Goal: Task Accomplishment & Management: Manage account settings

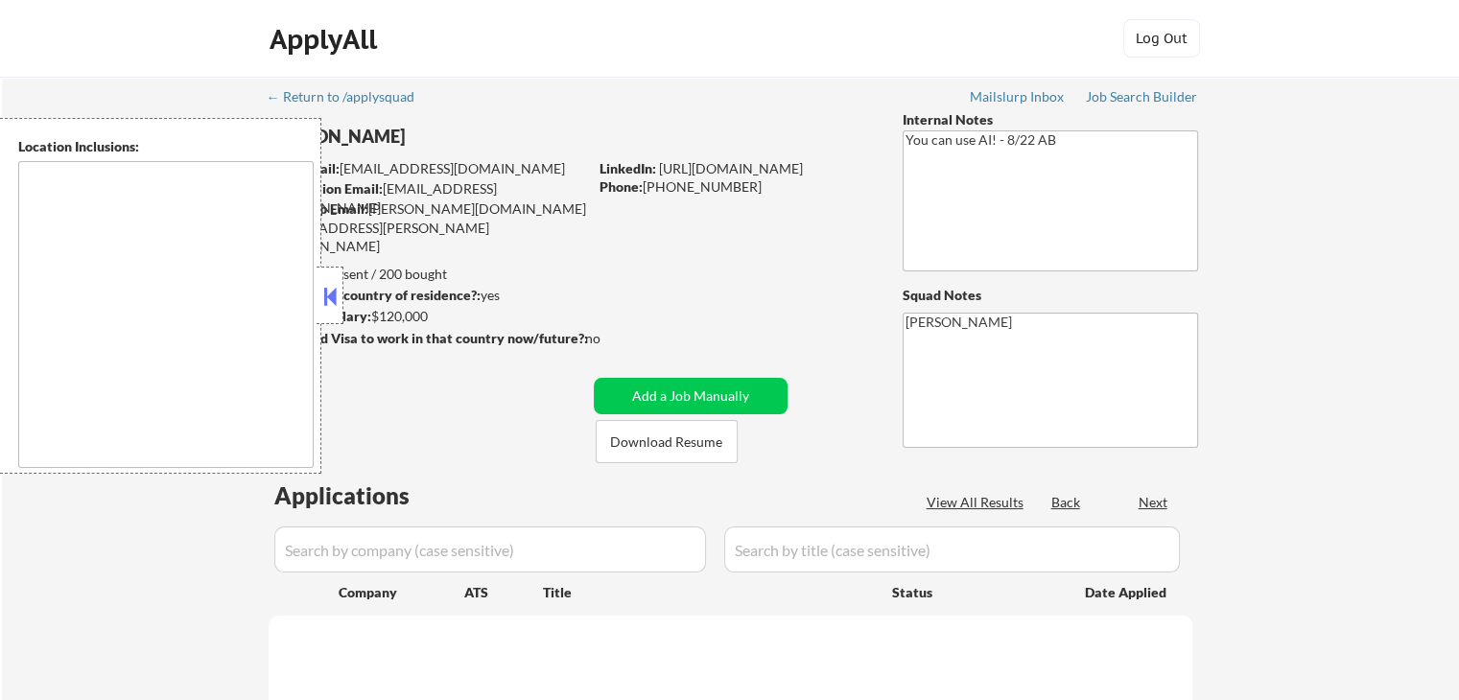
select select ""pending""
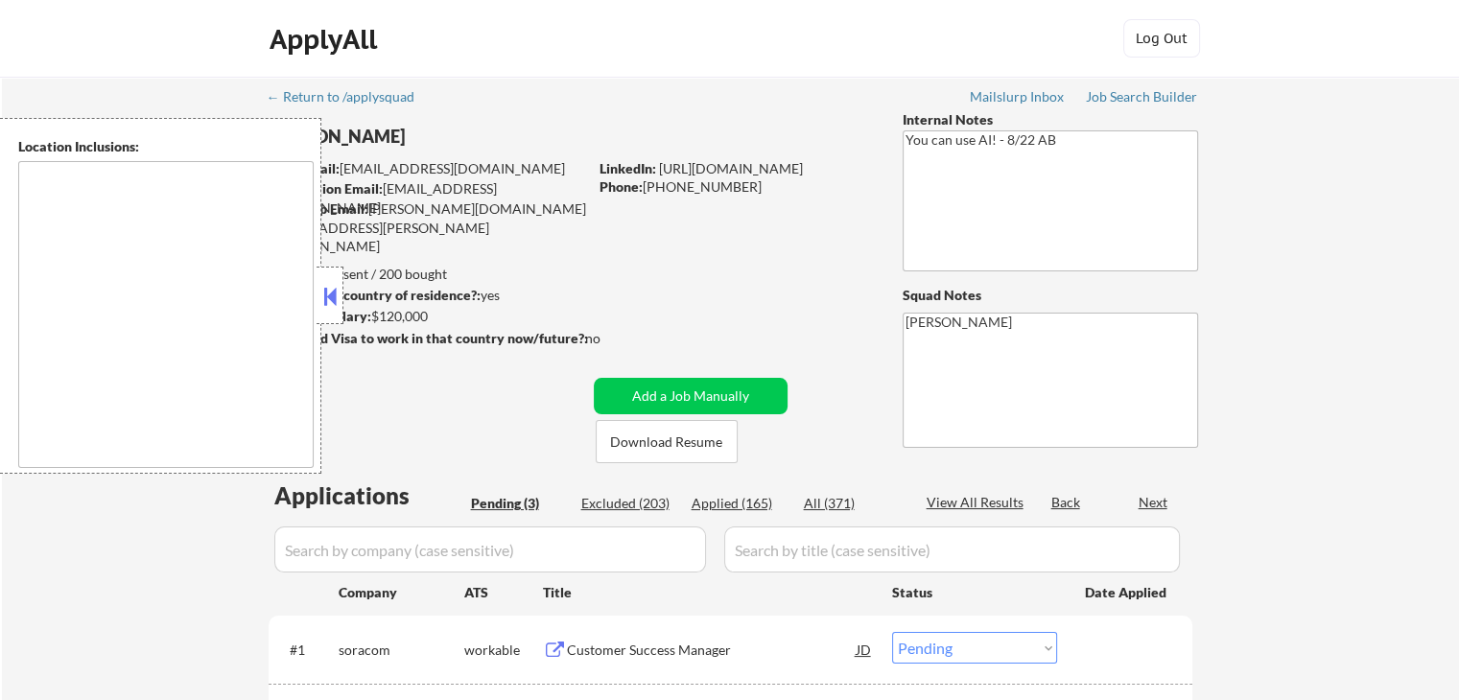
type textarea "[GEOGRAPHIC_DATA], [GEOGRAPHIC_DATA] [GEOGRAPHIC_DATA], [GEOGRAPHIC_DATA] [GEOG…"
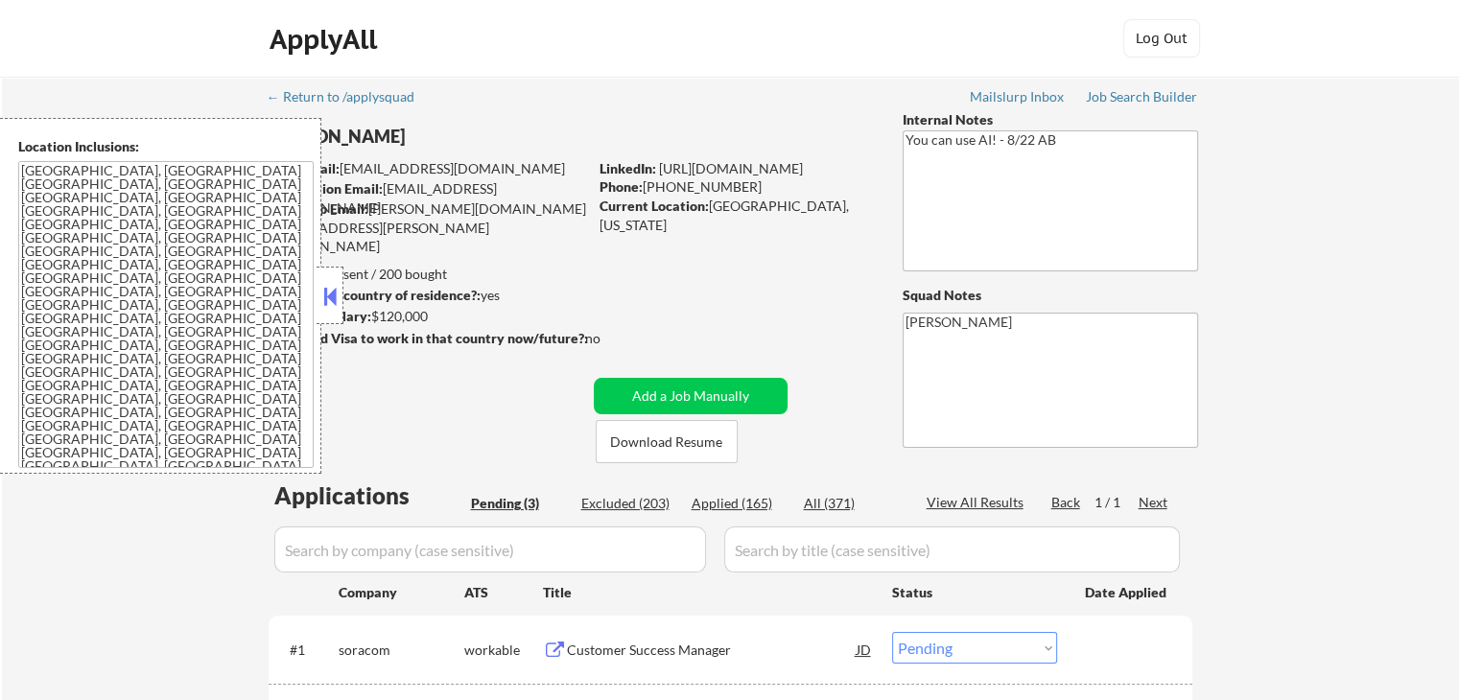
click at [330, 304] on button at bounding box center [329, 296] width 21 height 29
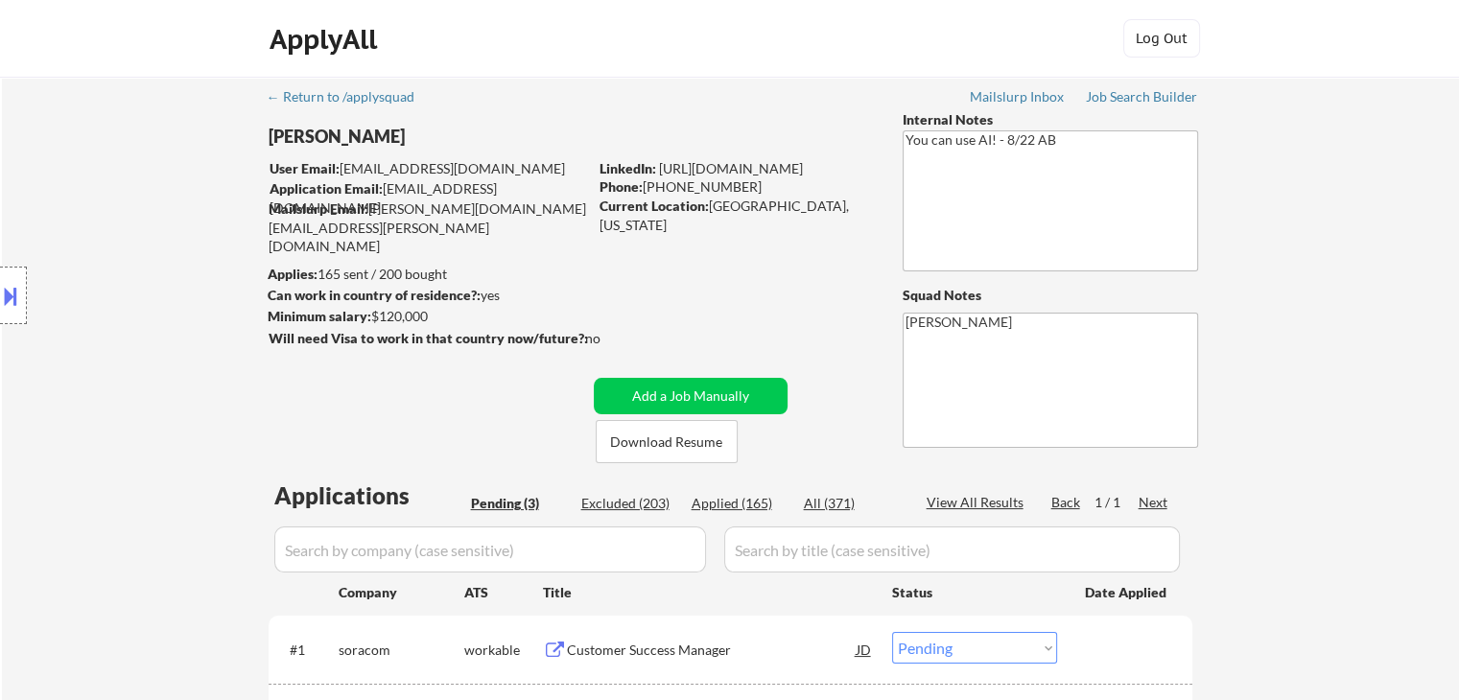
click at [203, 299] on div "Location Inclusions: [GEOGRAPHIC_DATA], [GEOGRAPHIC_DATA] [GEOGRAPHIC_DATA], [G…" at bounding box center [171, 296] width 343 height 356
click at [123, 276] on div "Location Inclusions: [GEOGRAPHIC_DATA], [GEOGRAPHIC_DATA] [GEOGRAPHIC_DATA], [G…" at bounding box center [171, 296] width 343 height 356
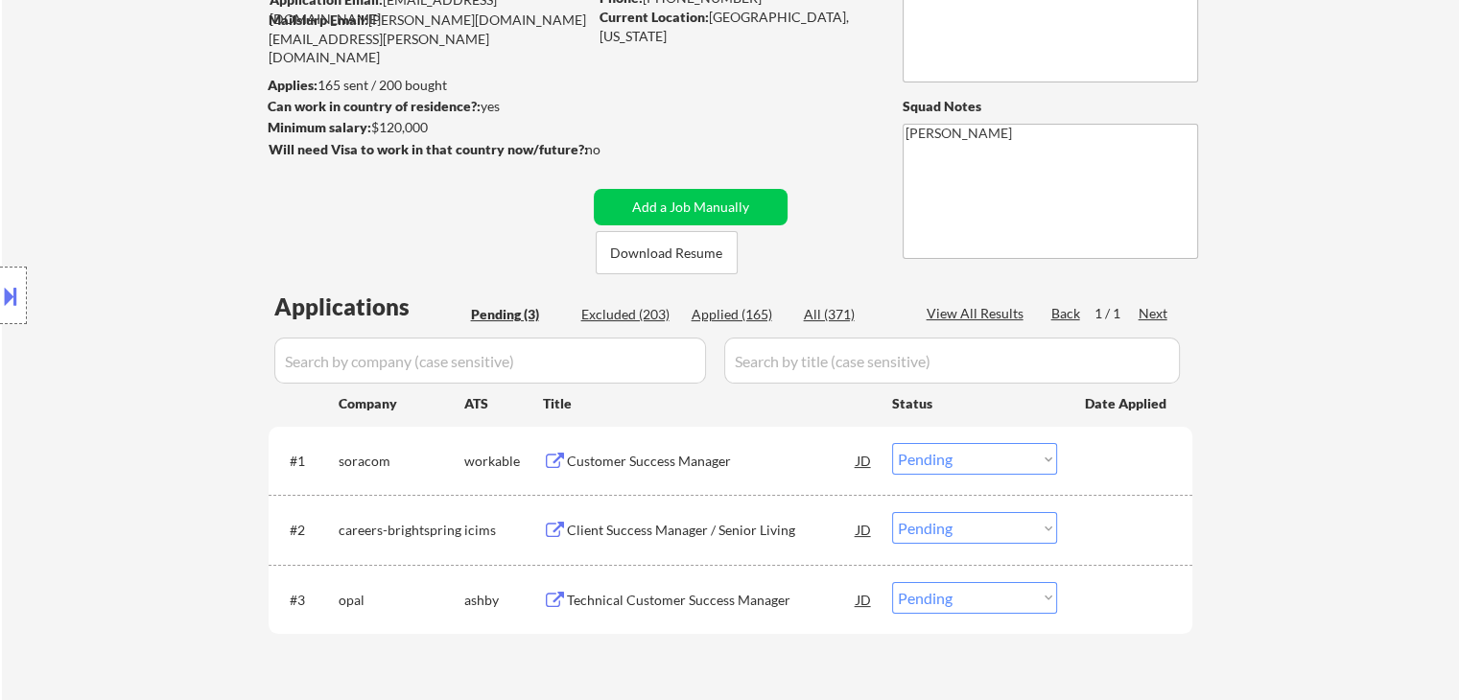
scroll to position [288, 0]
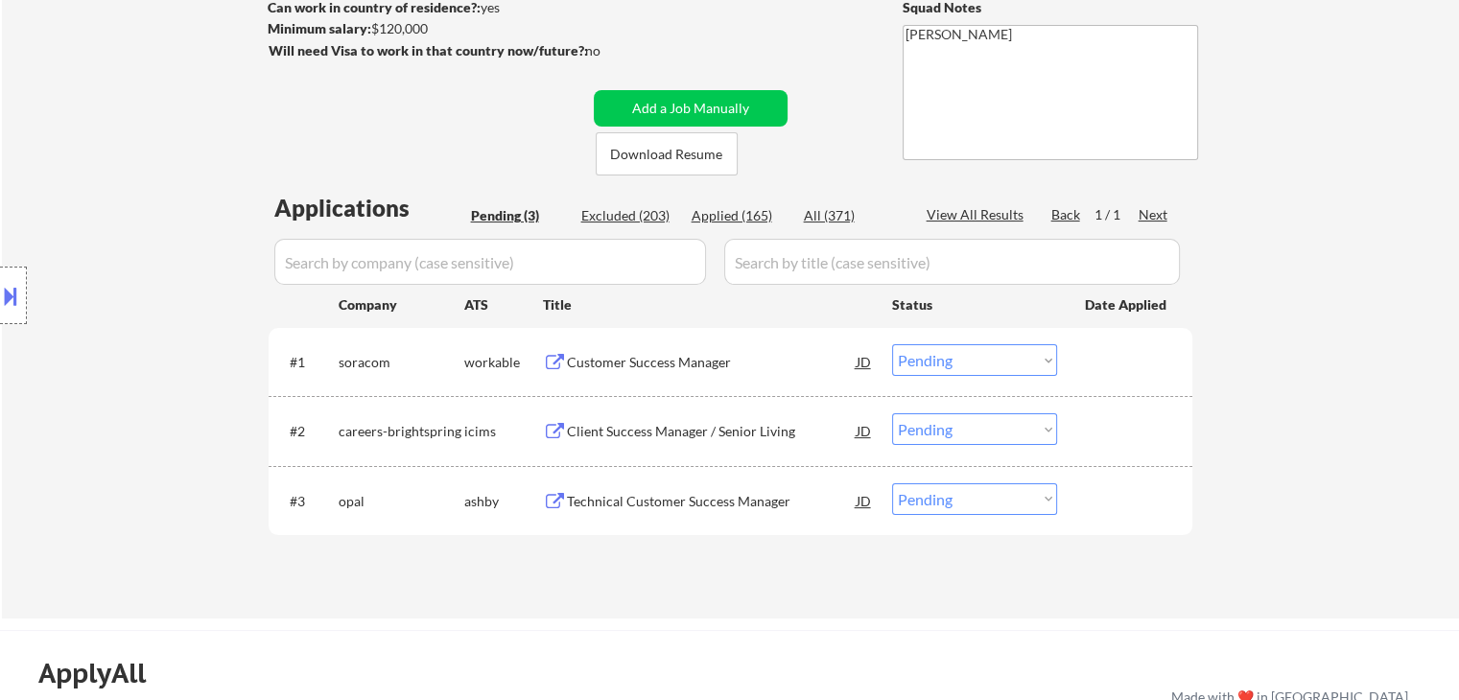
click at [195, 327] on div "Location Inclusions: [GEOGRAPHIC_DATA], [GEOGRAPHIC_DATA] [GEOGRAPHIC_DATA], [G…" at bounding box center [171, 296] width 343 height 356
click at [127, 333] on div "Location Inclusions: [GEOGRAPHIC_DATA], [GEOGRAPHIC_DATA] [GEOGRAPHIC_DATA], [G…" at bounding box center [171, 296] width 343 height 356
click at [119, 372] on div "Location Inclusions: [GEOGRAPHIC_DATA], [GEOGRAPHIC_DATA] [GEOGRAPHIC_DATA], [G…" at bounding box center [171, 296] width 343 height 356
click at [641, 363] on div "Customer Success Manager" at bounding box center [712, 362] width 290 height 19
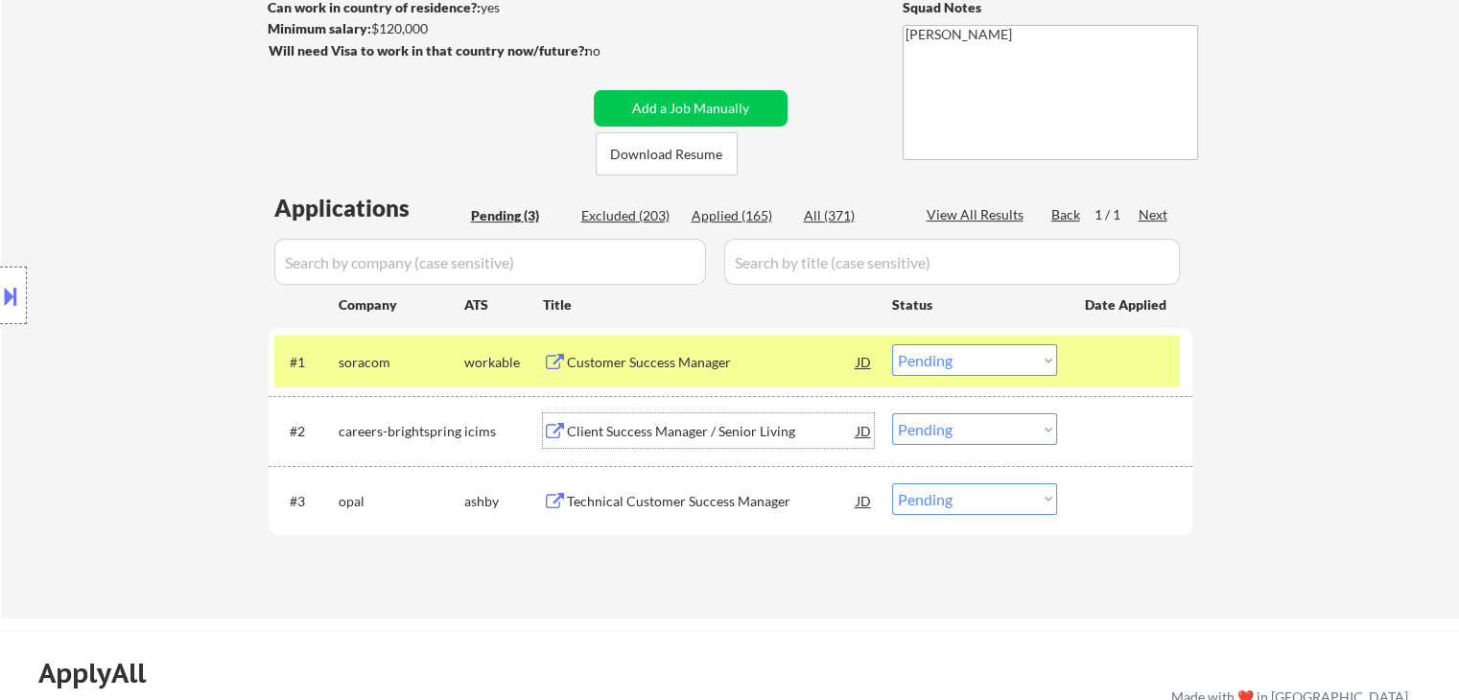
click at [628, 430] on div "Client Success Manager / Senior Living" at bounding box center [712, 431] width 290 height 19
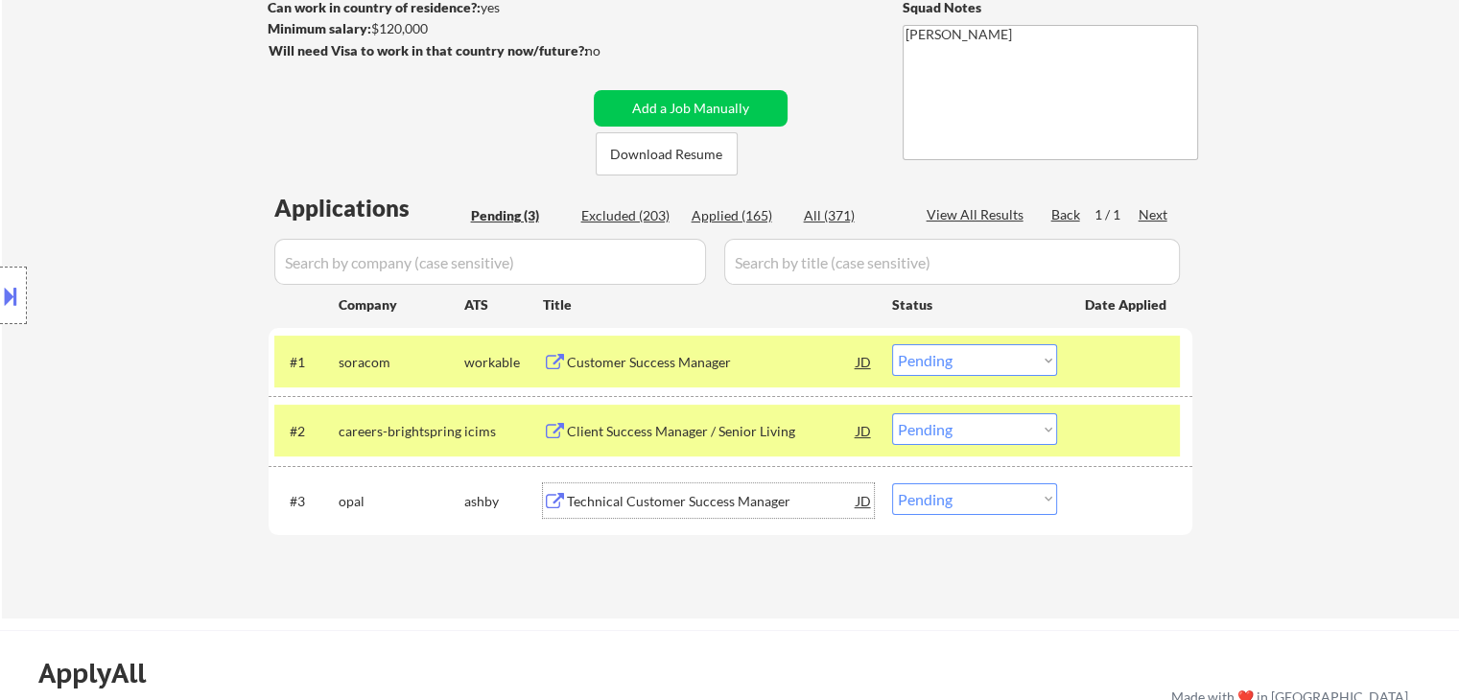
click at [628, 492] on div "Technical Customer Success Manager" at bounding box center [712, 501] width 290 height 19
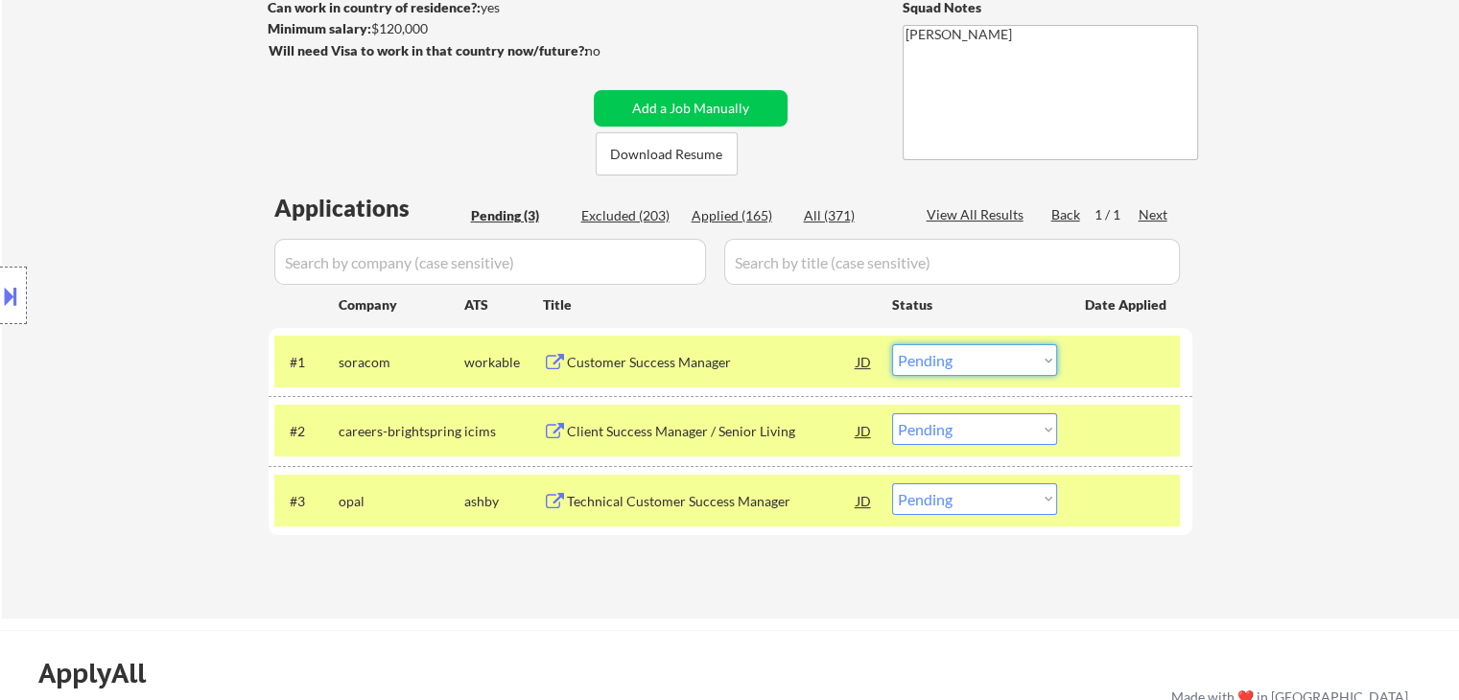
drag, startPoint x: 985, startPoint y: 354, endPoint x: 985, endPoint y: 369, distance: 15.3
click at [985, 354] on select "Choose an option... Pending Applied Excluded (Questions) Excluded (Expired) Exc…" at bounding box center [974, 360] width 165 height 32
click at [892, 344] on select "Choose an option... Pending Applied Excluded (Questions) Excluded (Expired) Exc…" at bounding box center [974, 360] width 165 height 32
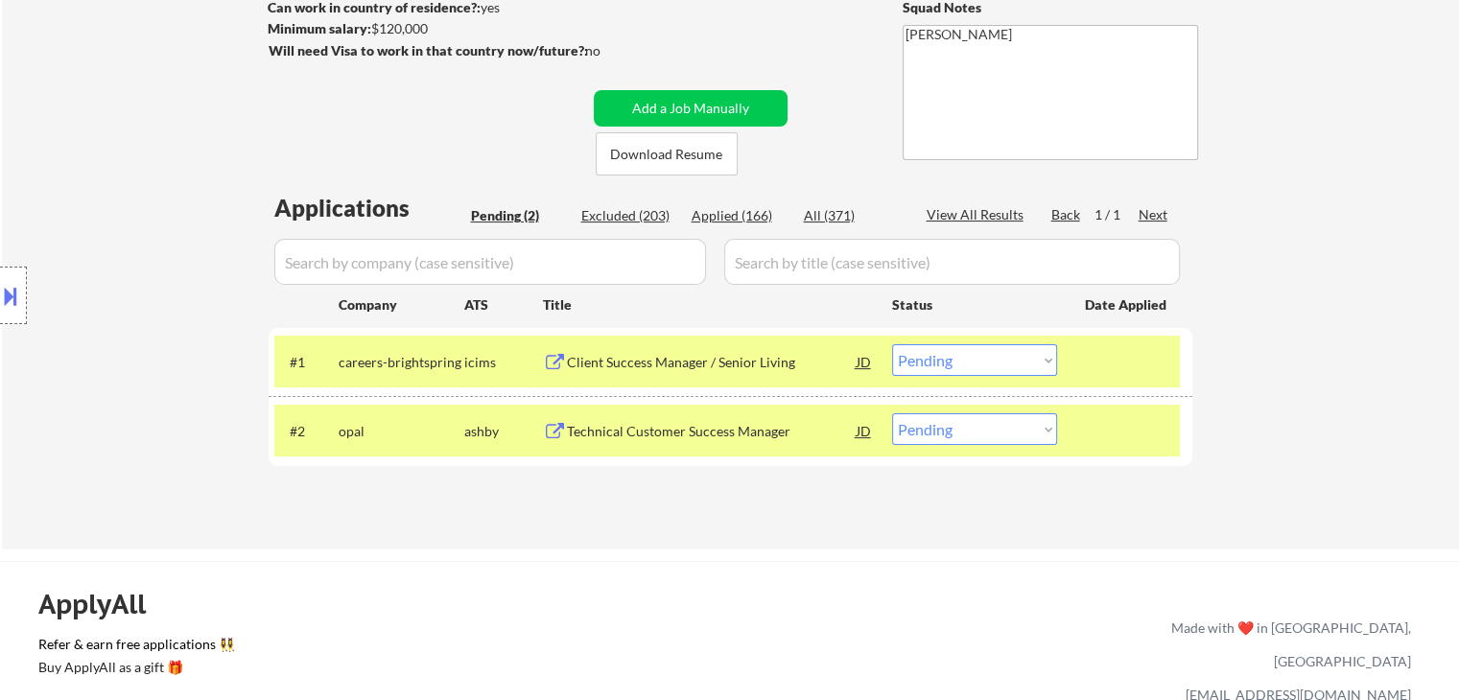
click at [932, 367] on select "Choose an option... Pending Applied Excluded (Questions) Excluded (Expired) Exc…" at bounding box center [974, 360] width 165 height 32
click at [892, 344] on select "Choose an option... Pending Applied Excluded (Questions) Excluded (Expired) Exc…" at bounding box center [974, 360] width 165 height 32
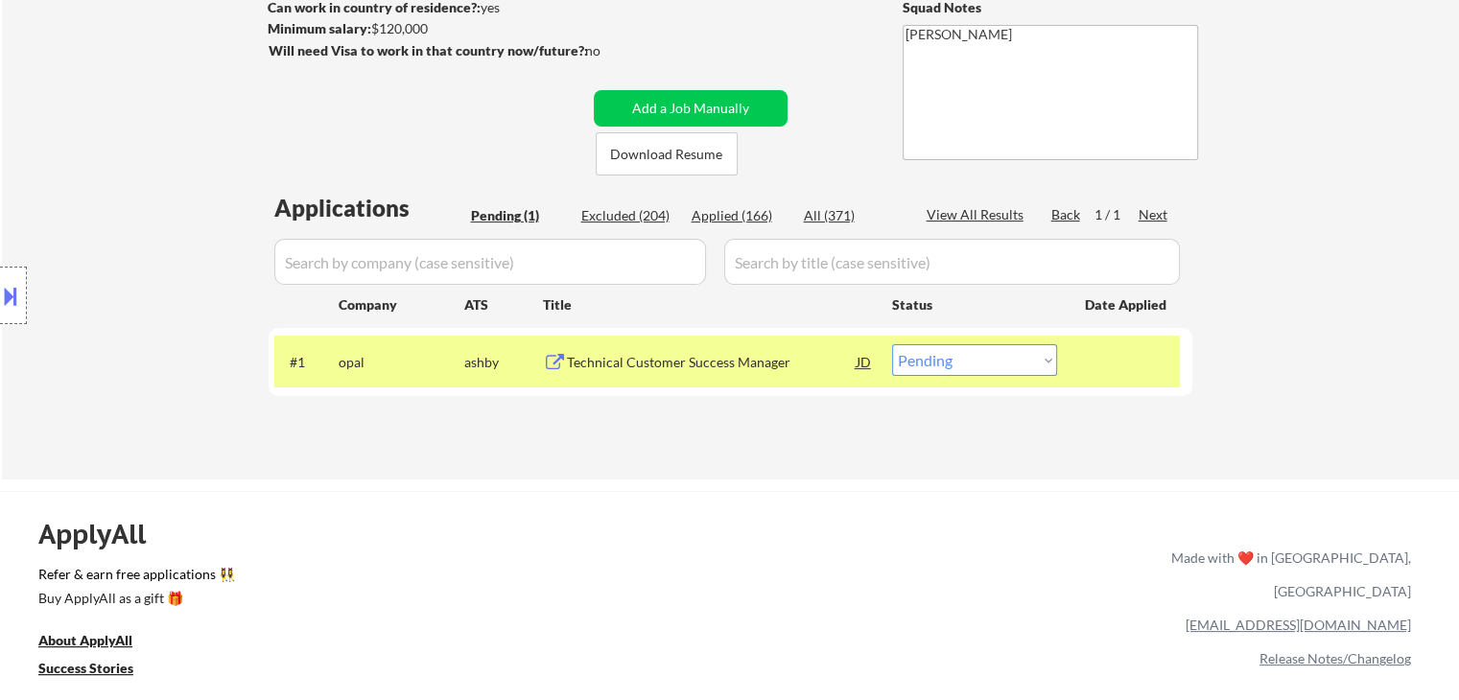
click at [980, 362] on select "Choose an option... Pending Applied Excluded (Questions) Excluded (Expired) Exc…" at bounding box center [974, 360] width 165 height 32
select select ""applied""
click at [892, 344] on select "Choose an option... Pending Applied Excluded (Questions) Excluded (Expired) Exc…" at bounding box center [974, 360] width 165 height 32
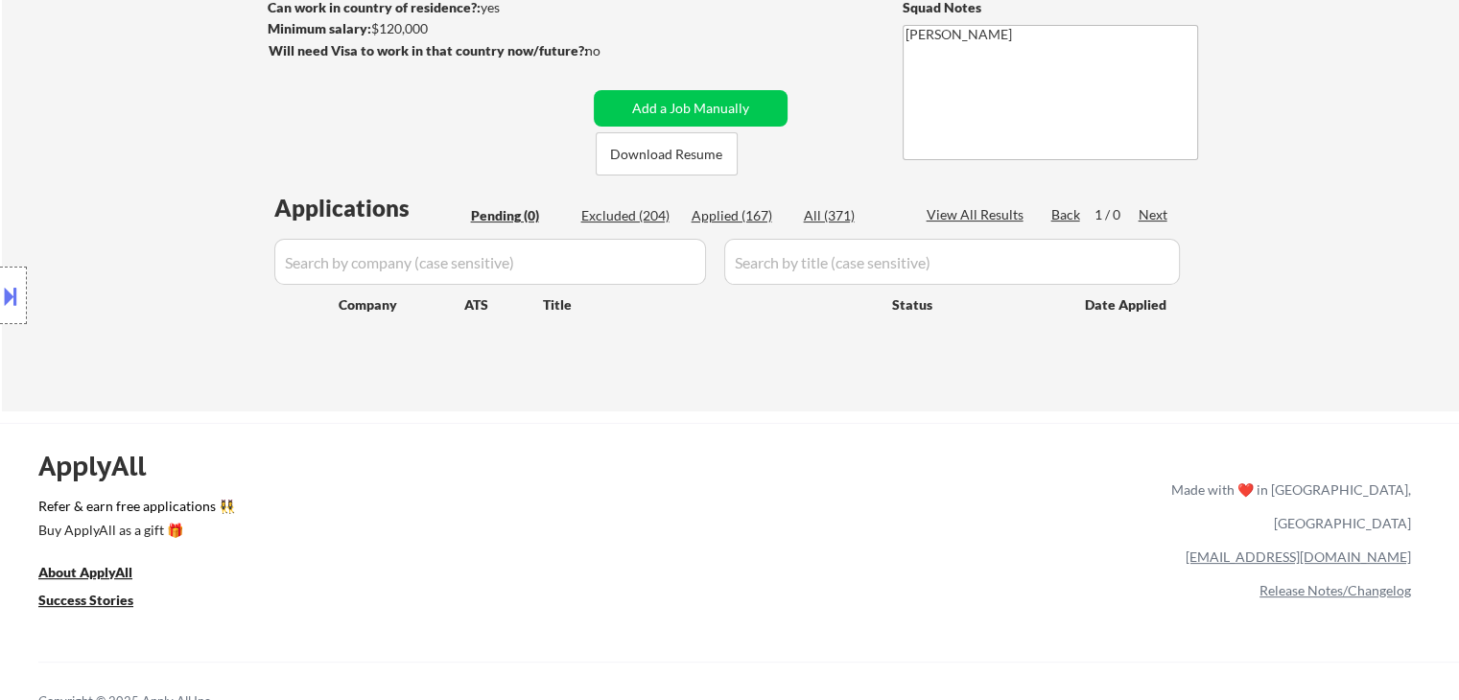
click at [125, 362] on div "Location Inclusions: [GEOGRAPHIC_DATA], [GEOGRAPHIC_DATA] [GEOGRAPHIC_DATA], [G…" at bounding box center [171, 296] width 343 height 356
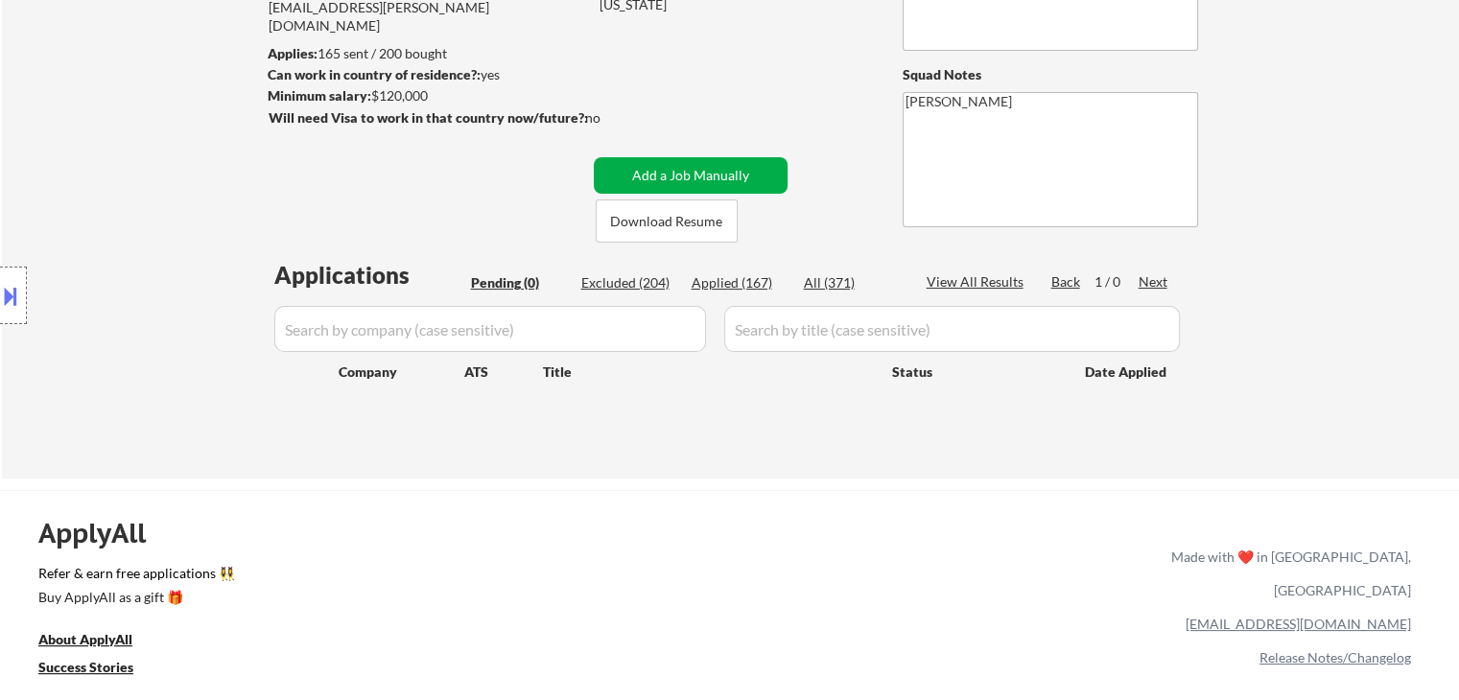
scroll to position [192, 0]
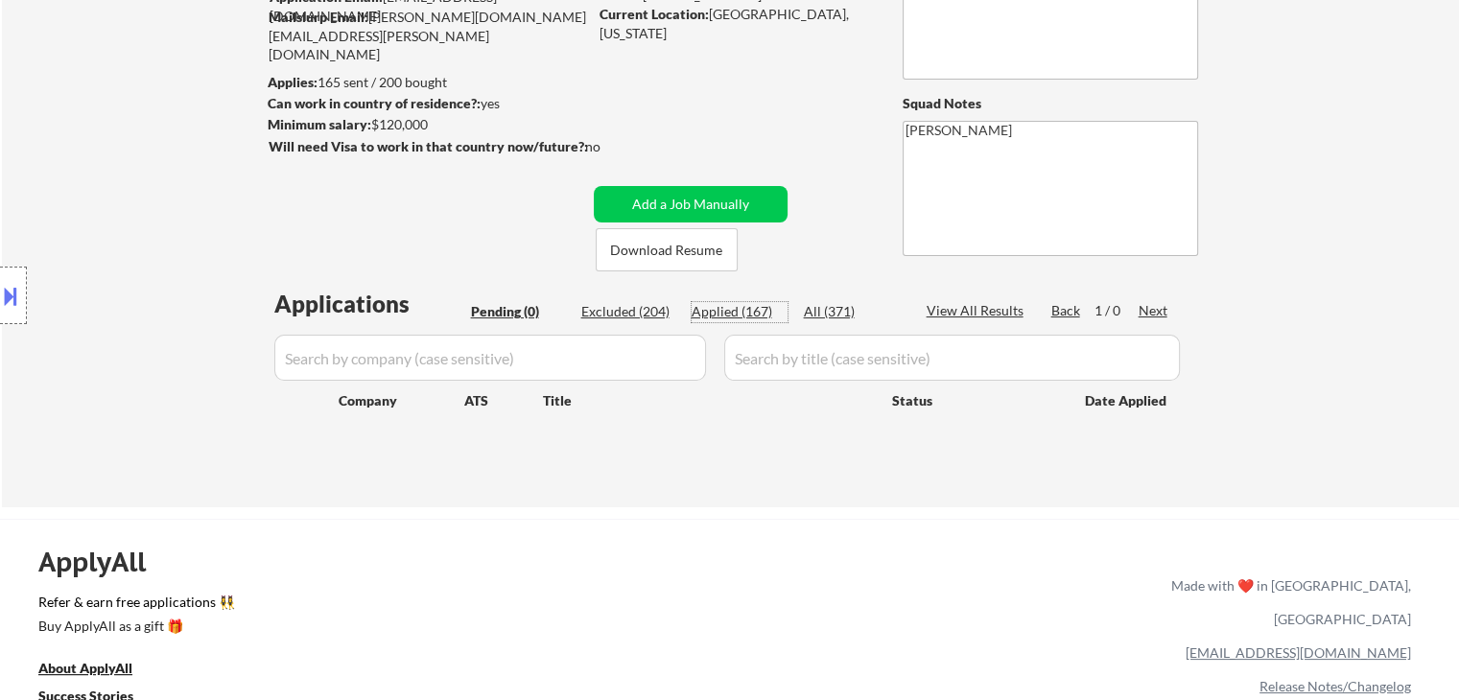
click at [721, 312] on div "Applied (167)" at bounding box center [740, 311] width 96 height 19
select select ""applied""
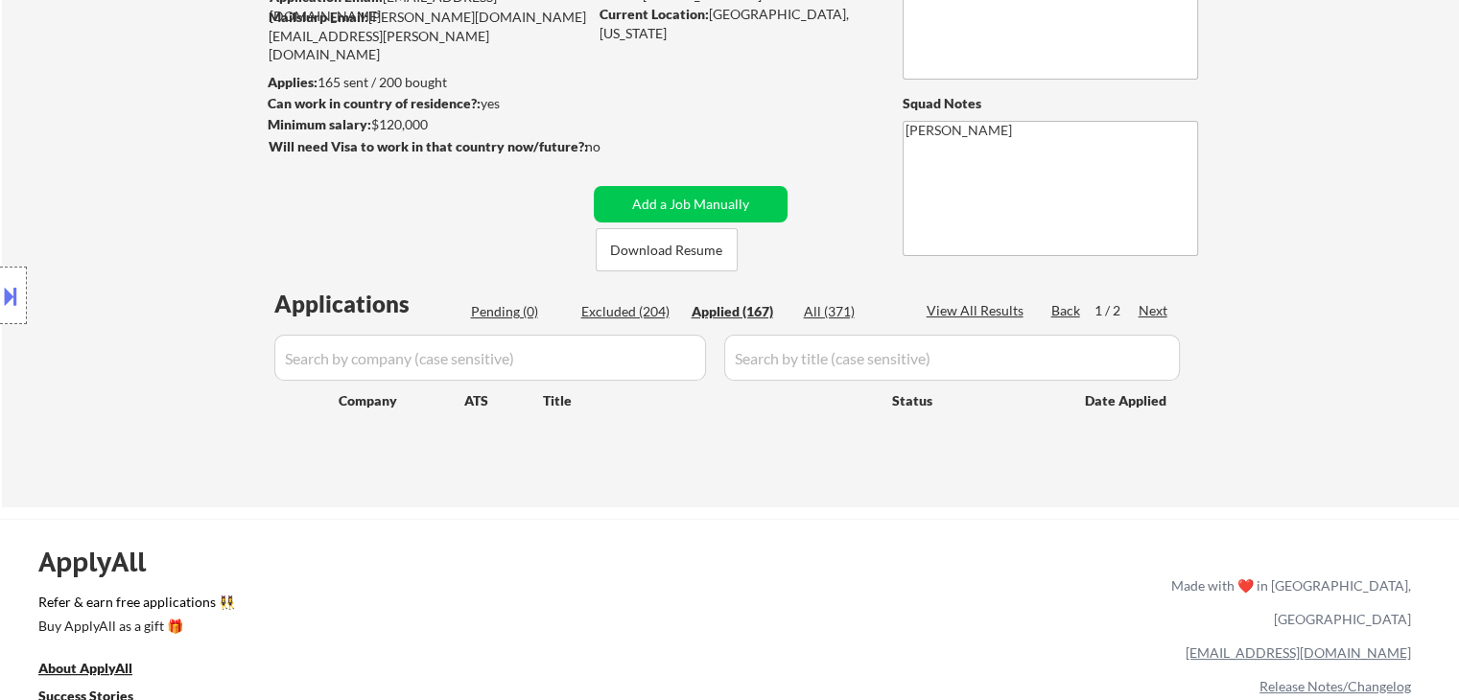
select select ""applied""
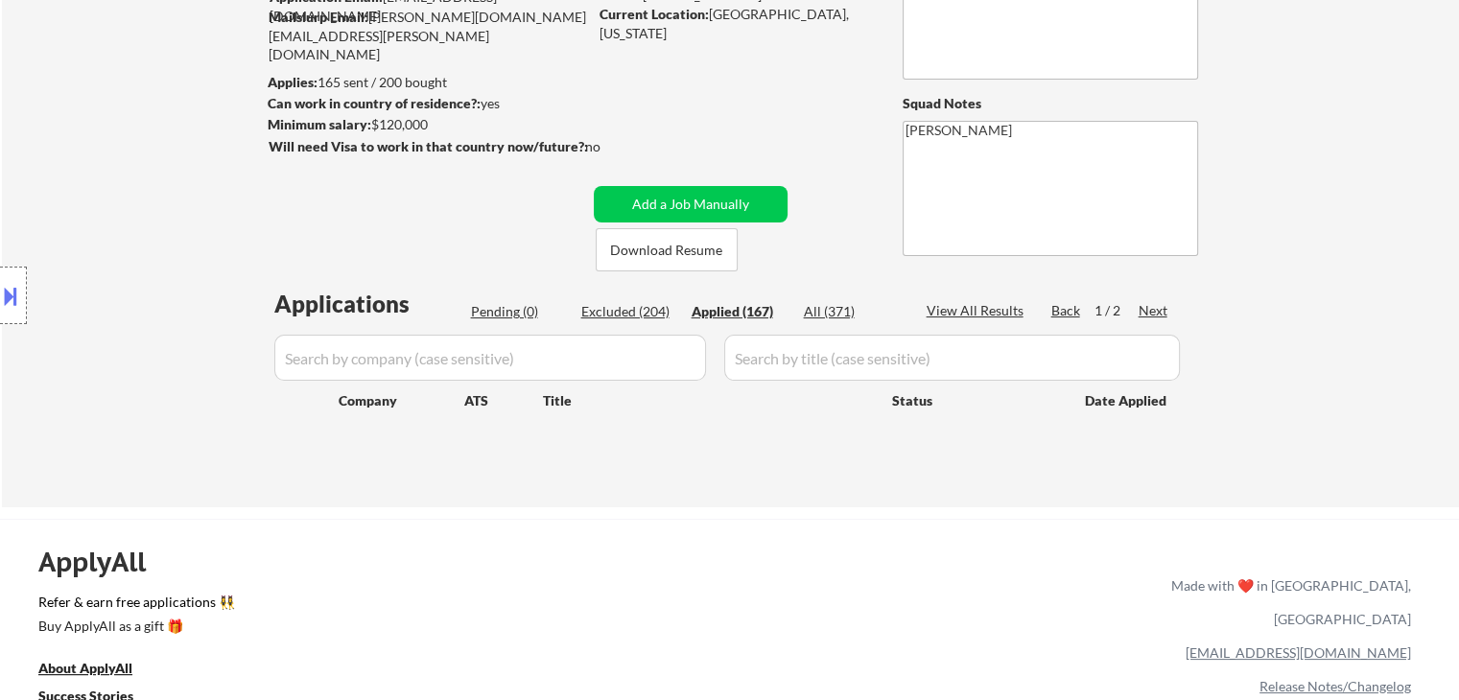
select select ""applied""
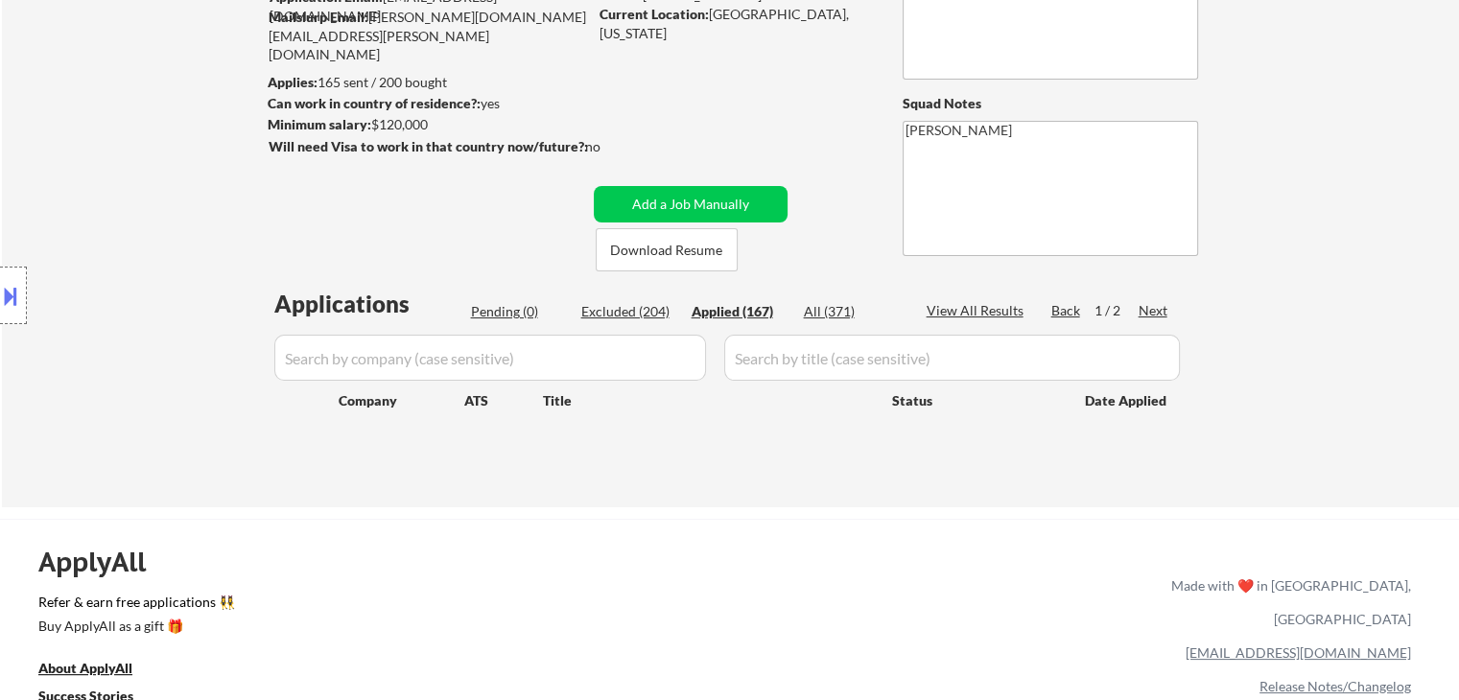
select select ""applied""
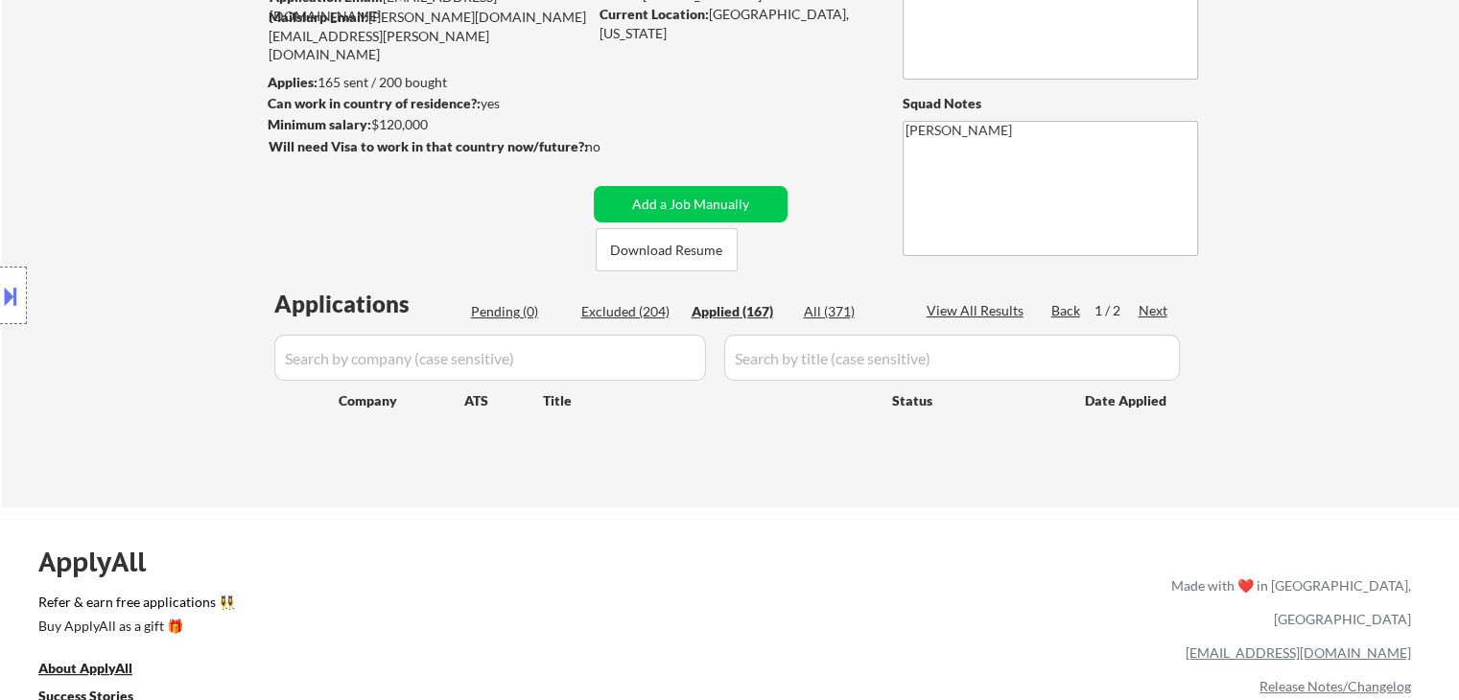
select select ""applied""
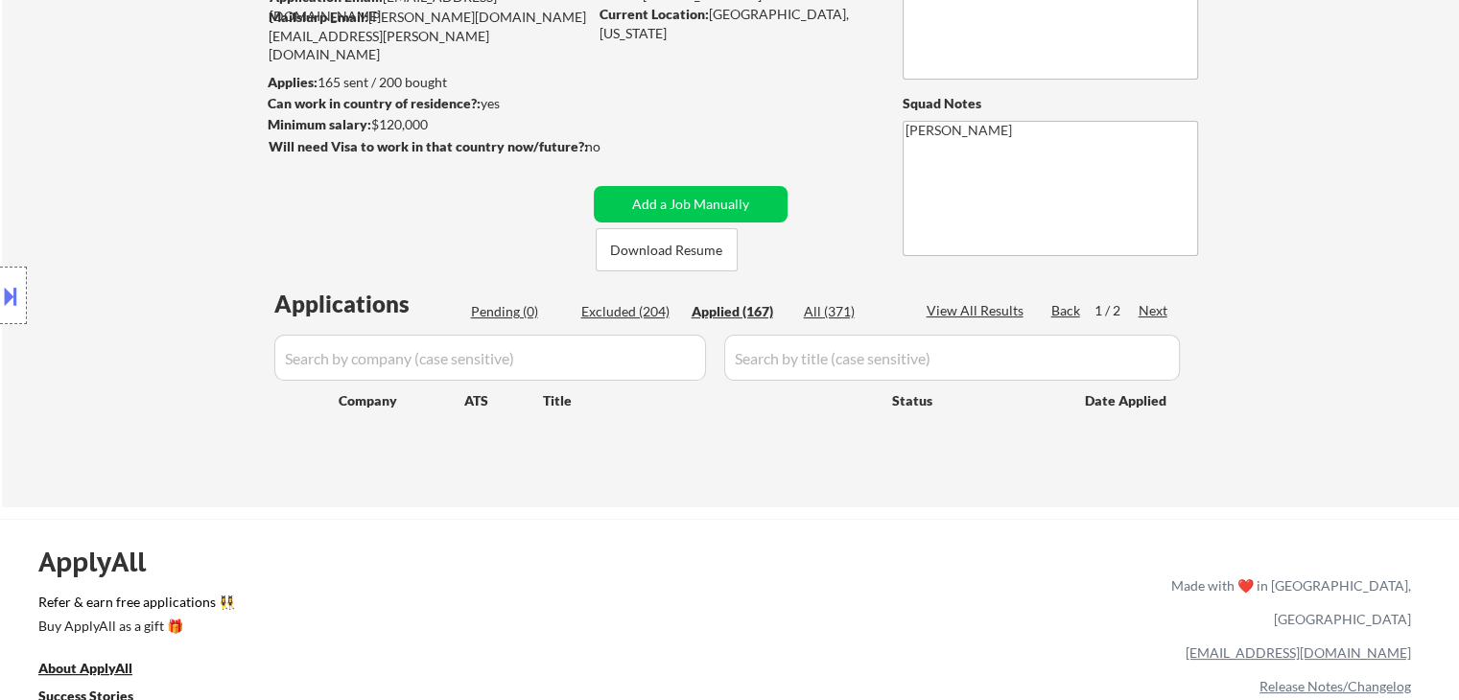
select select ""applied""
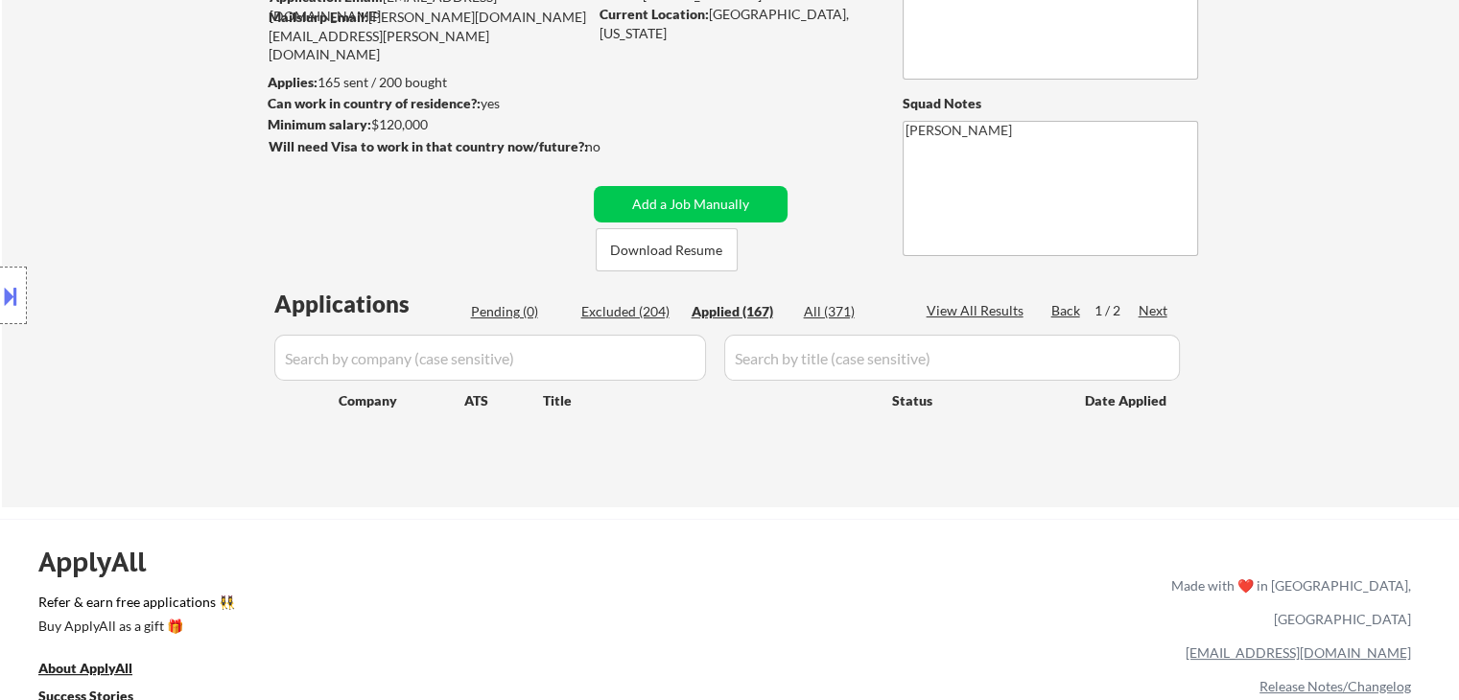
select select ""applied""
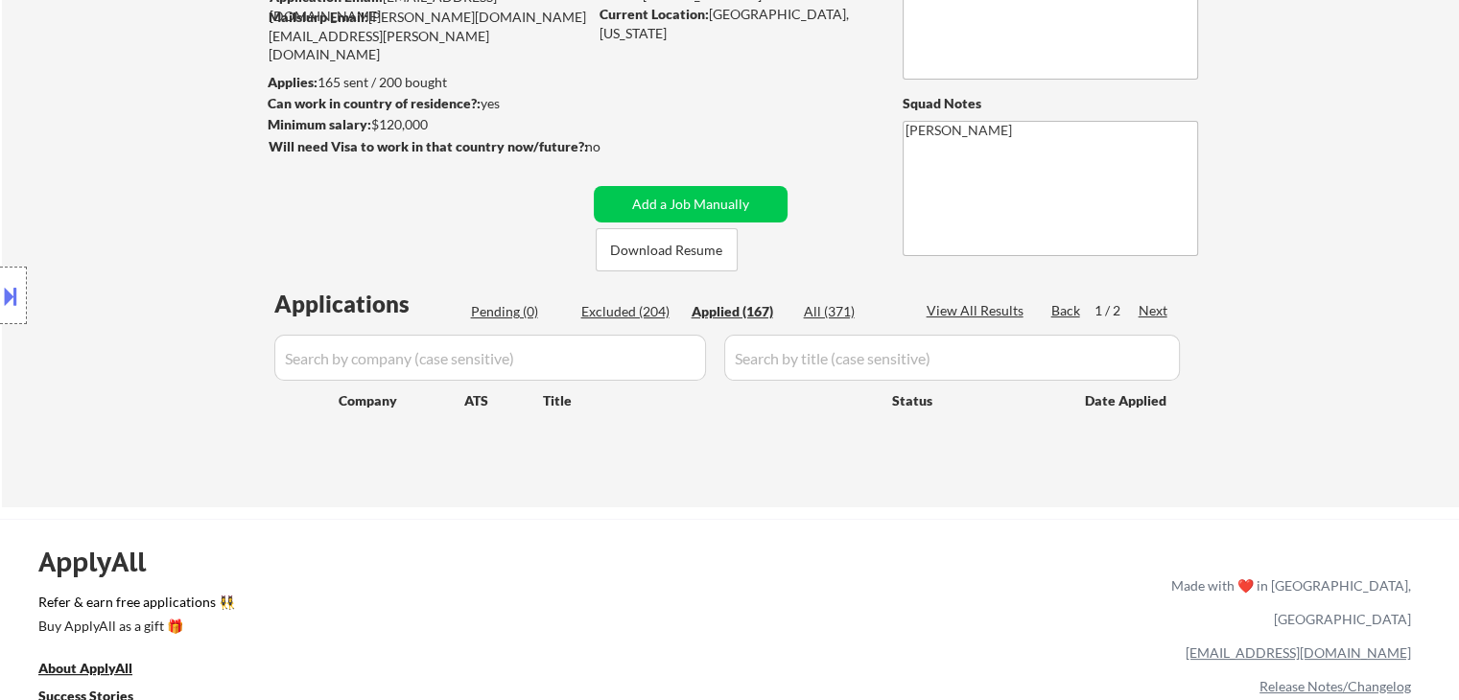
select select ""applied""
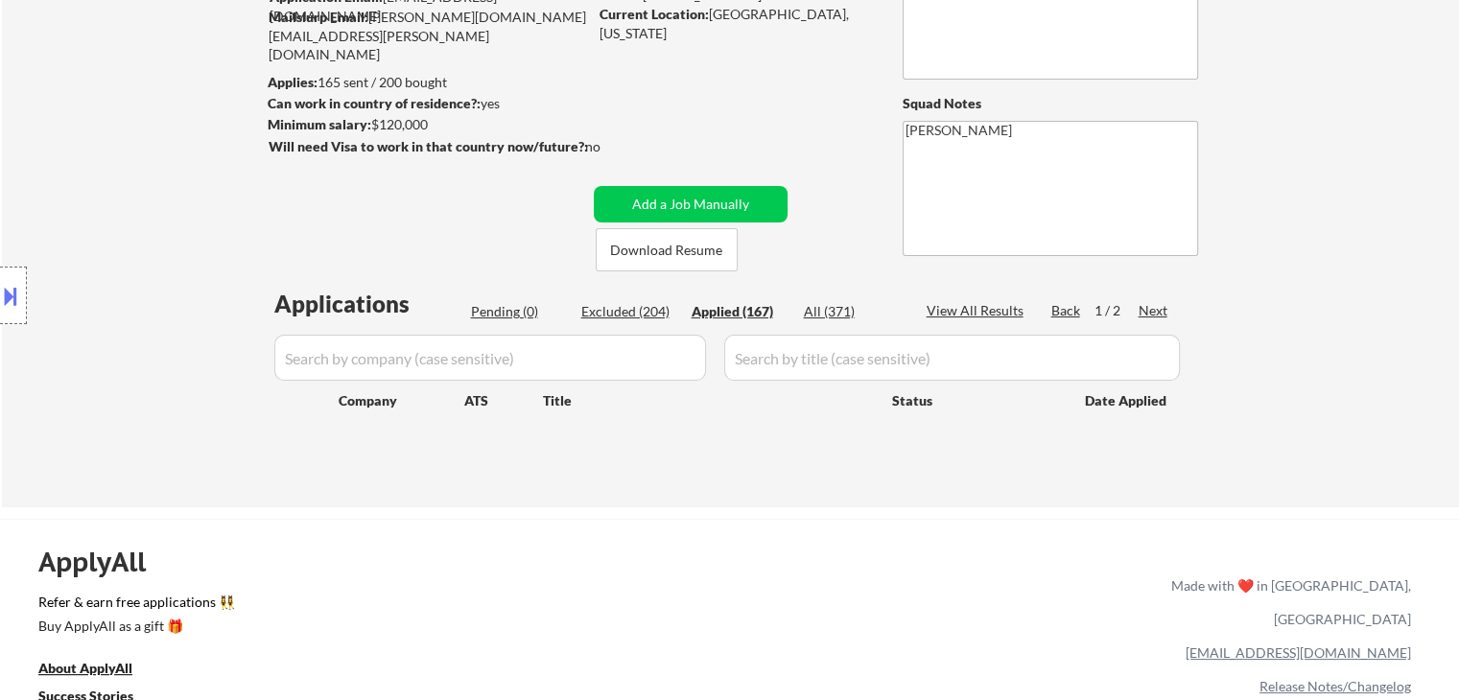
select select ""applied""
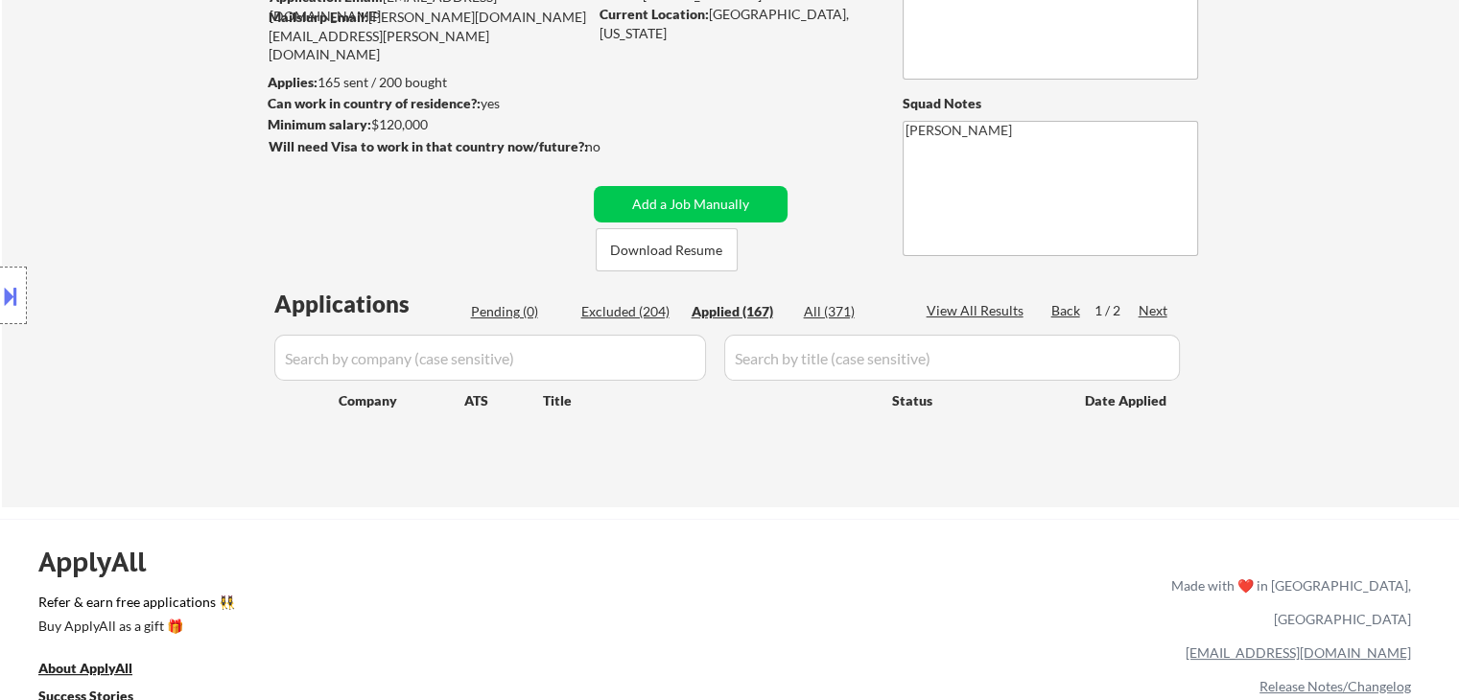
select select ""applied""
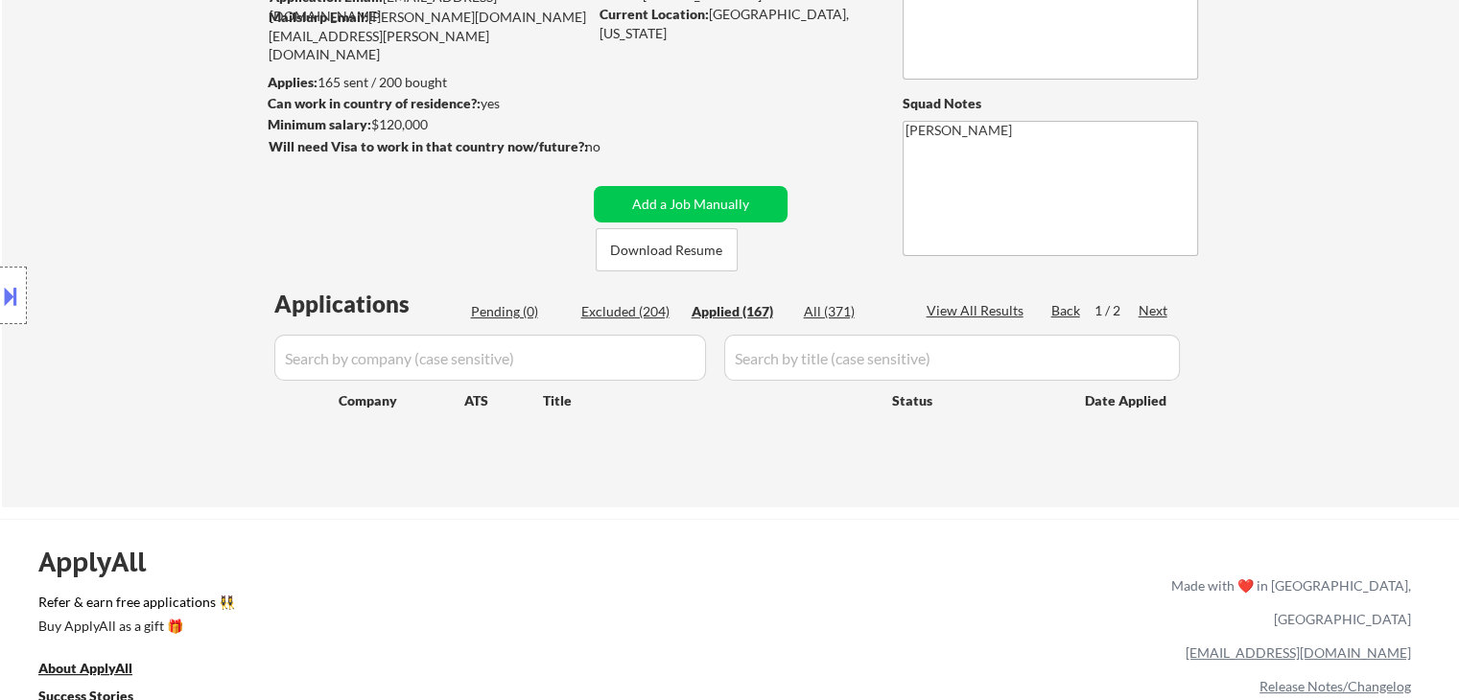
select select ""applied""
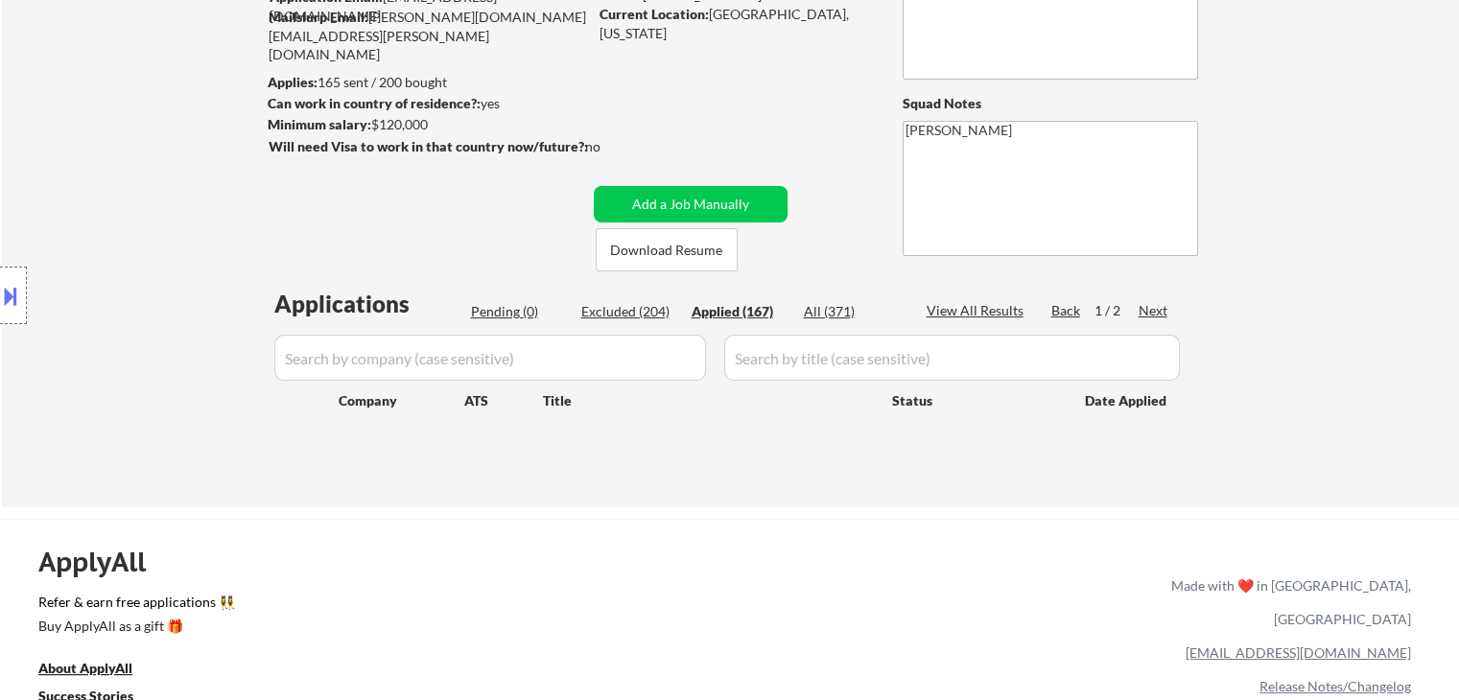
select select ""applied""
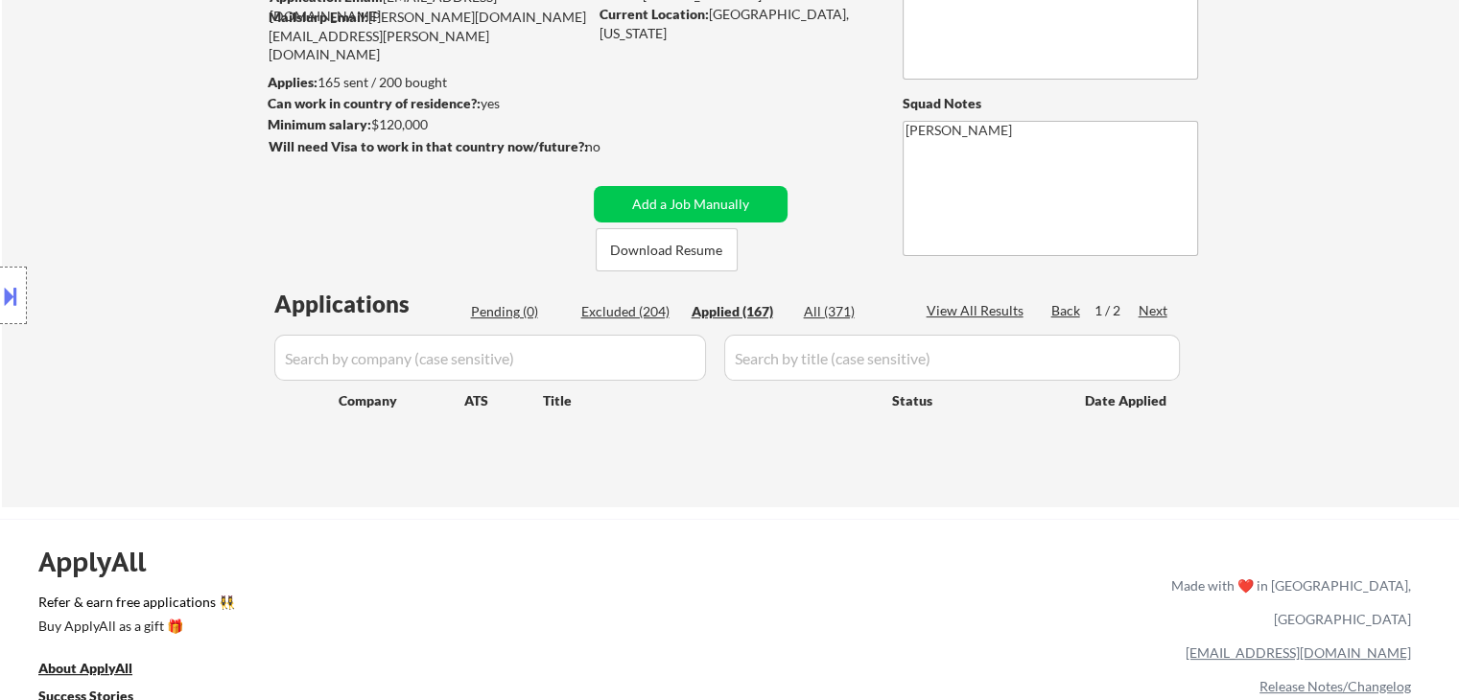
select select ""applied""
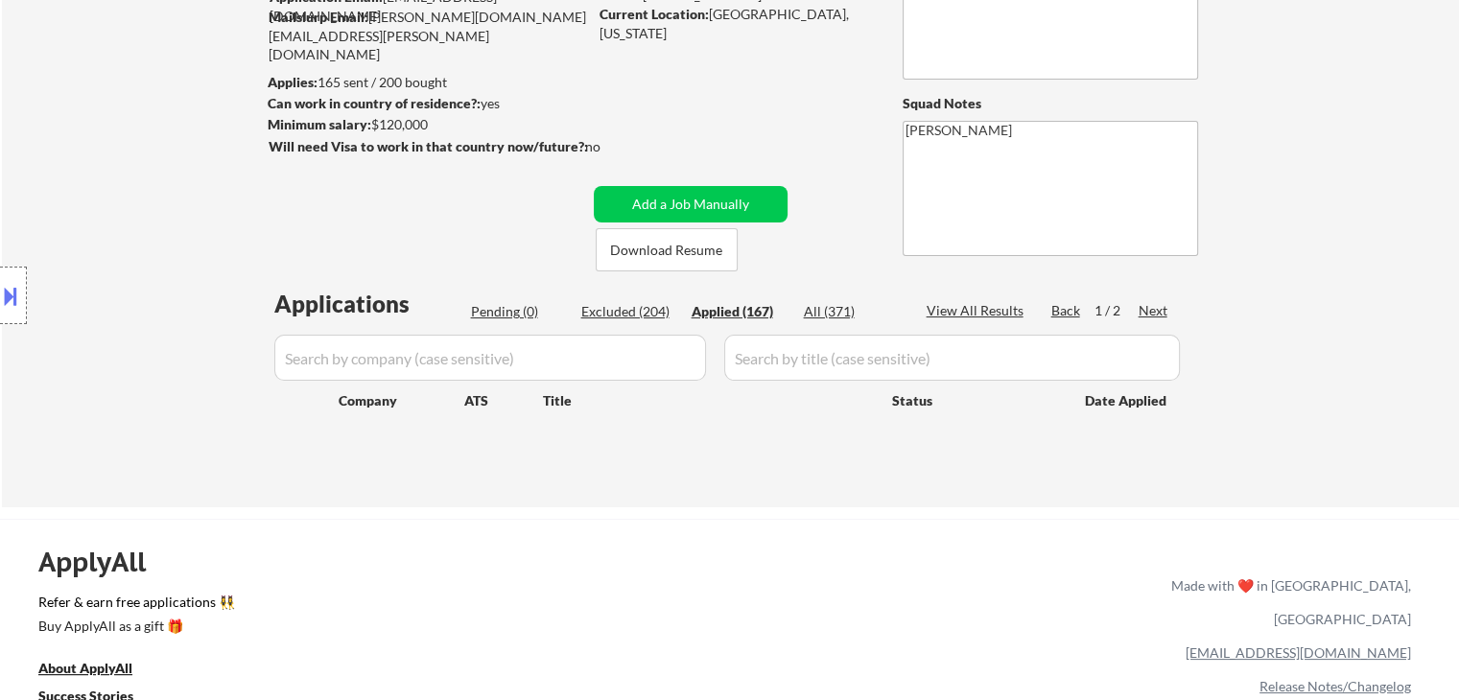
select select ""applied""
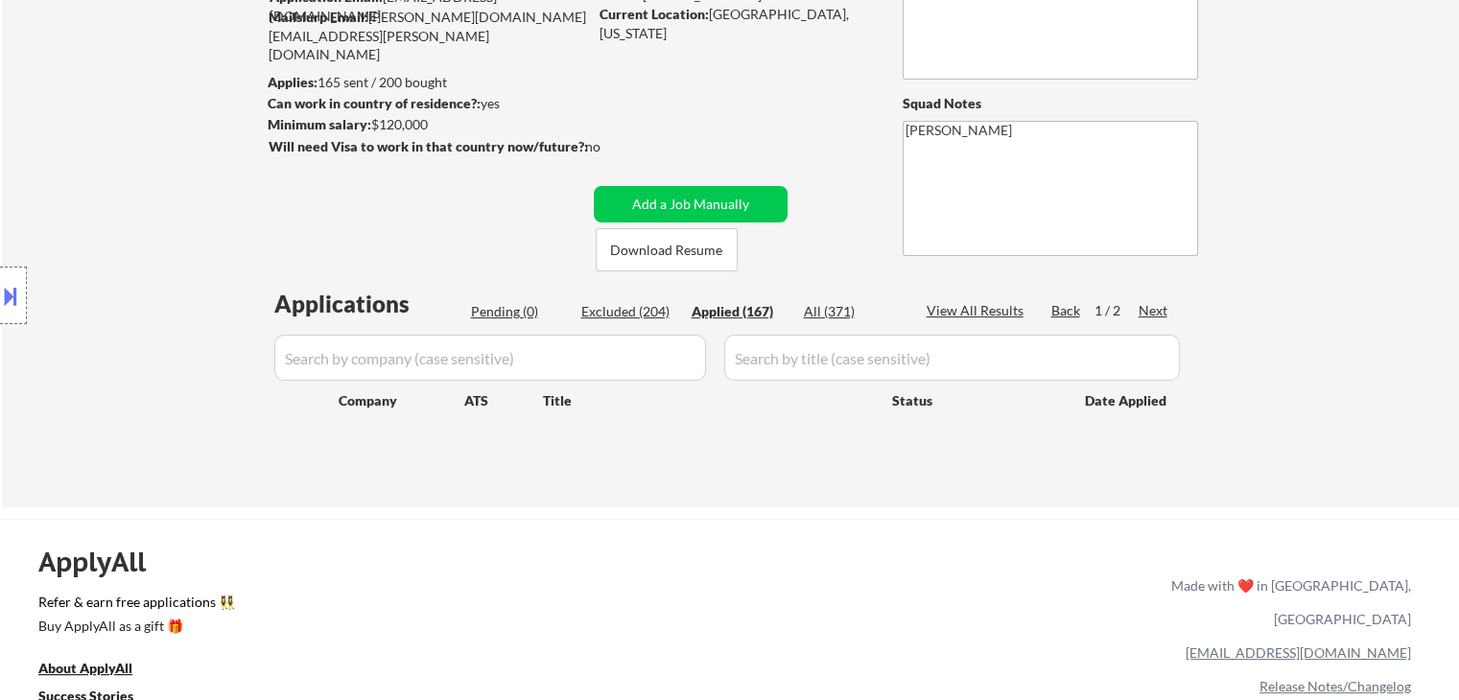
select select ""applied""
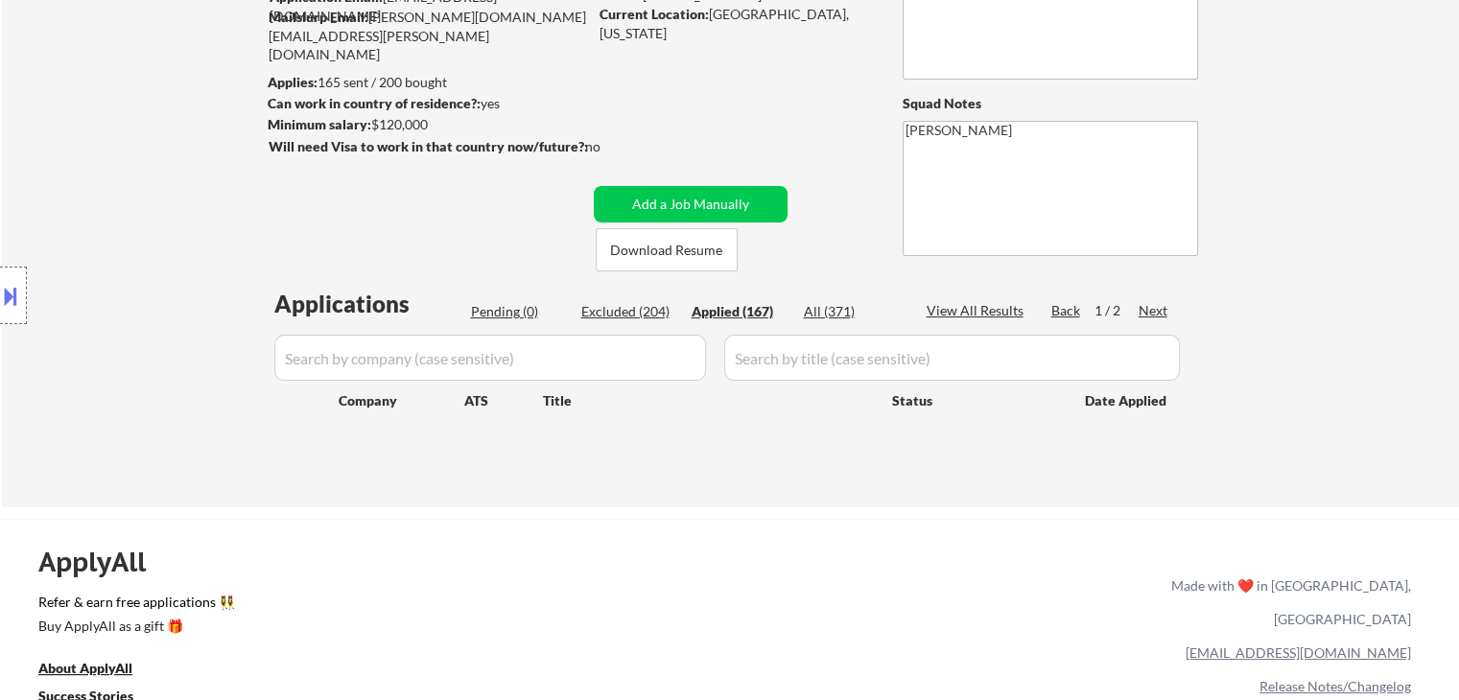
select select ""applied""
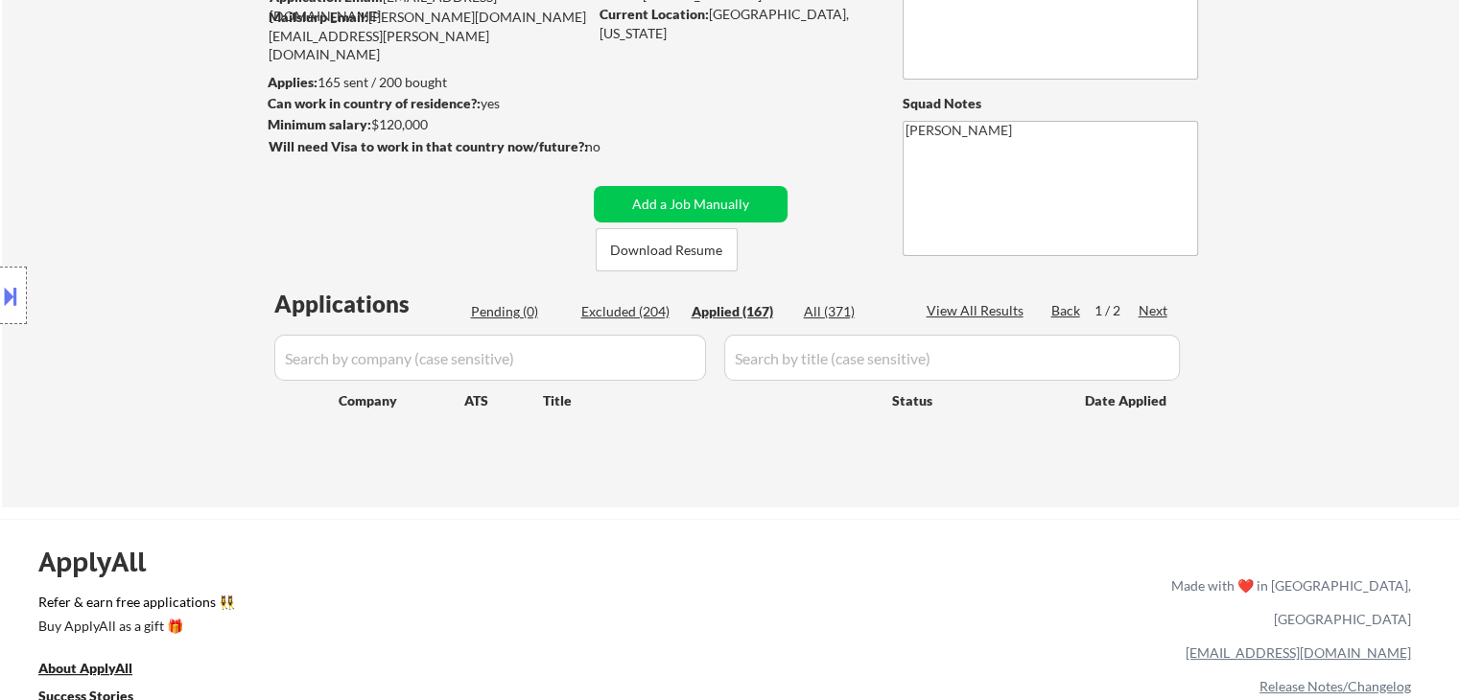
select select ""applied""
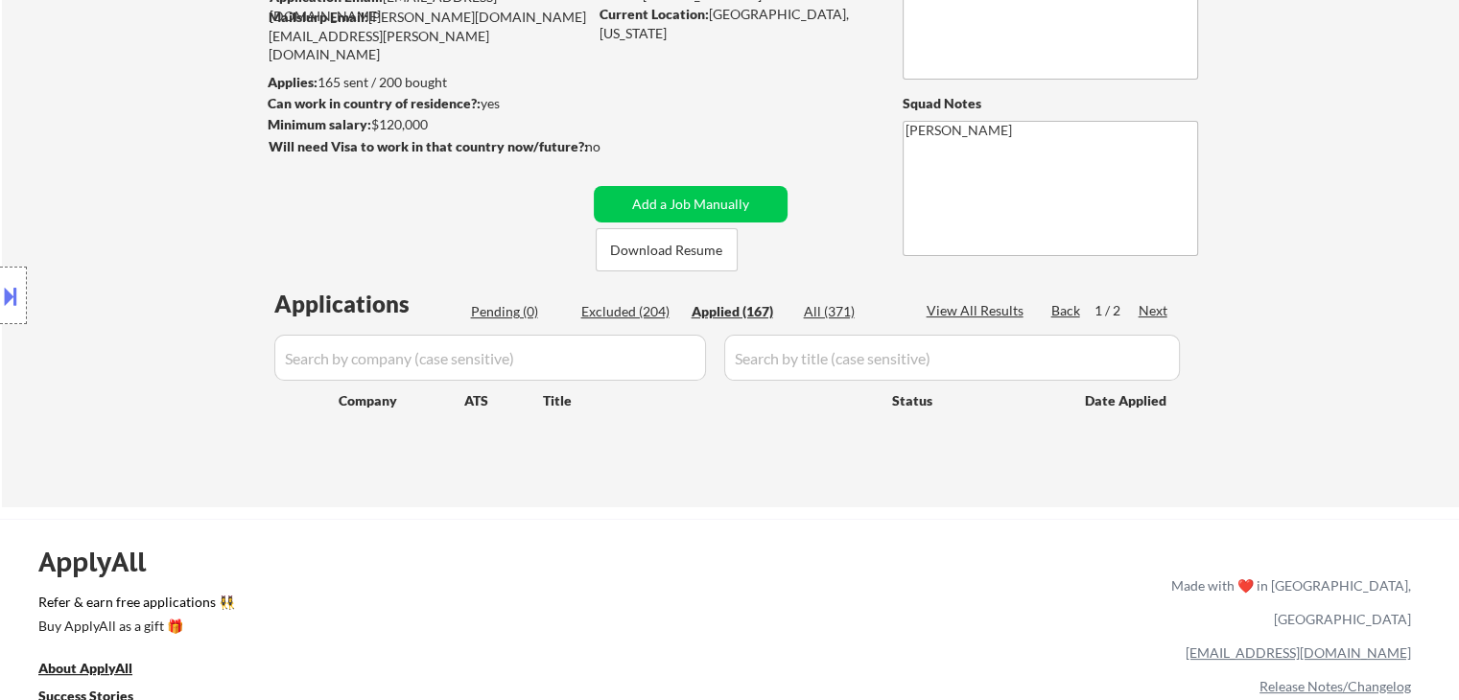
select select ""applied""
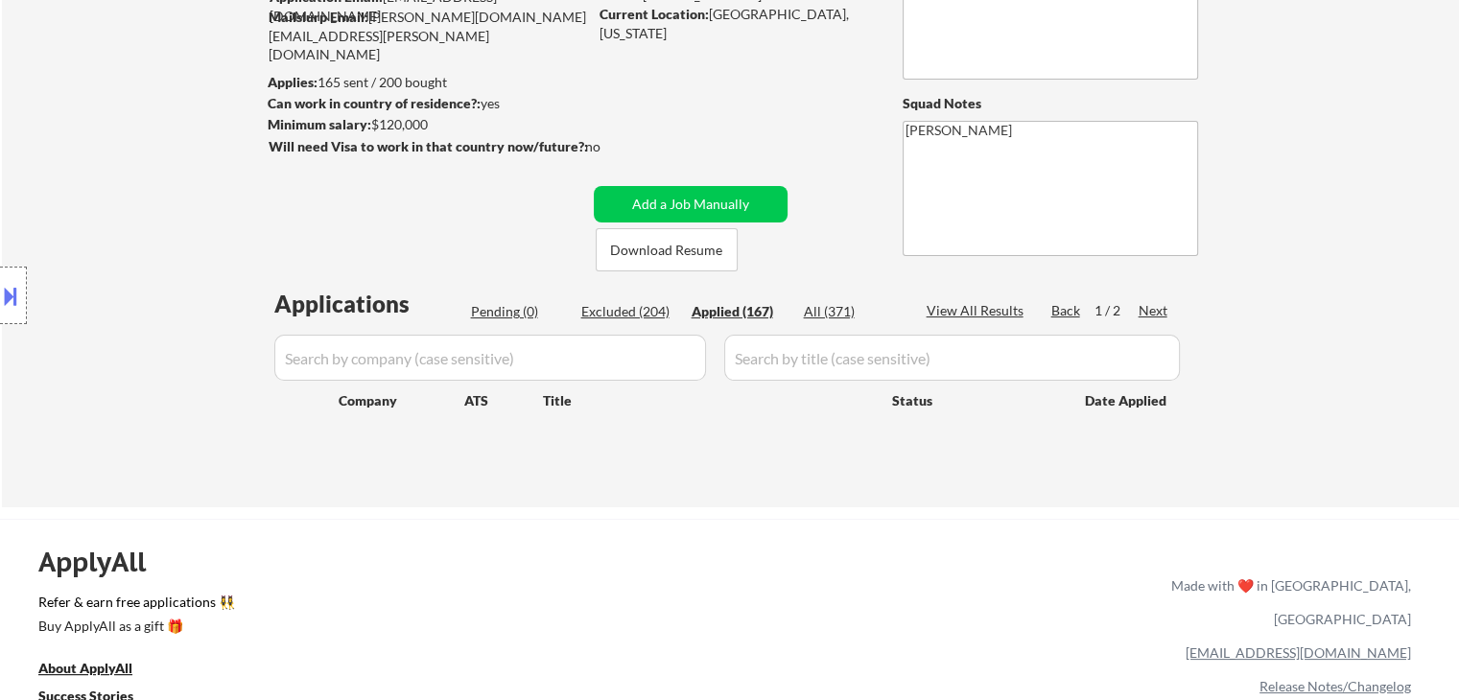
select select ""applied""
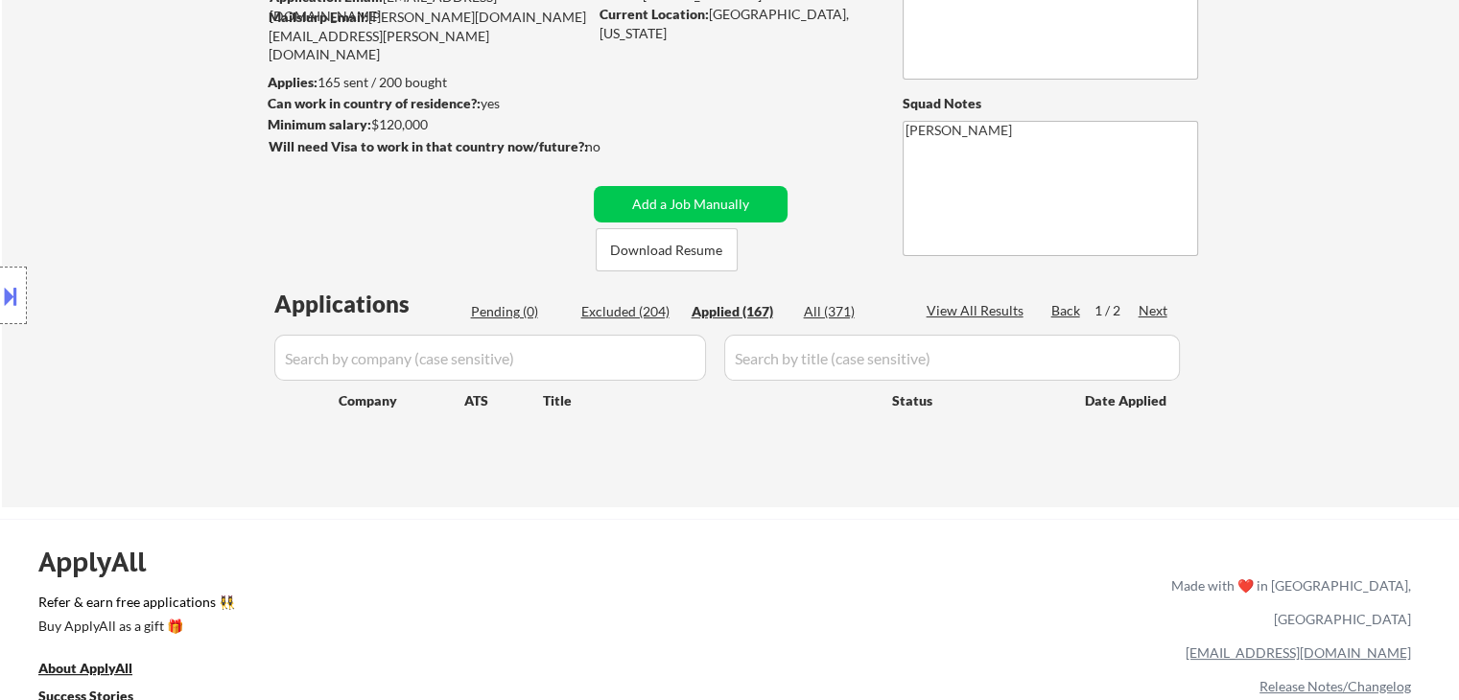
select select ""applied""
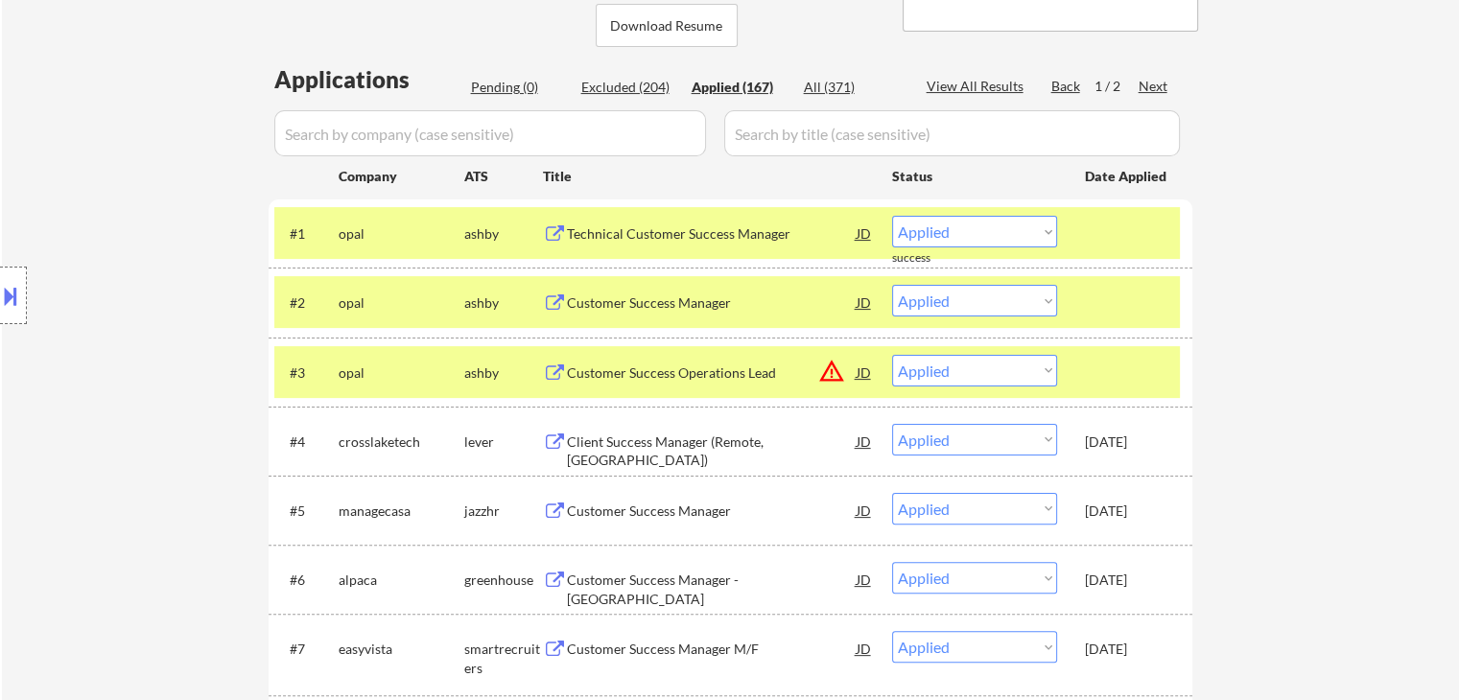
scroll to position [384, 0]
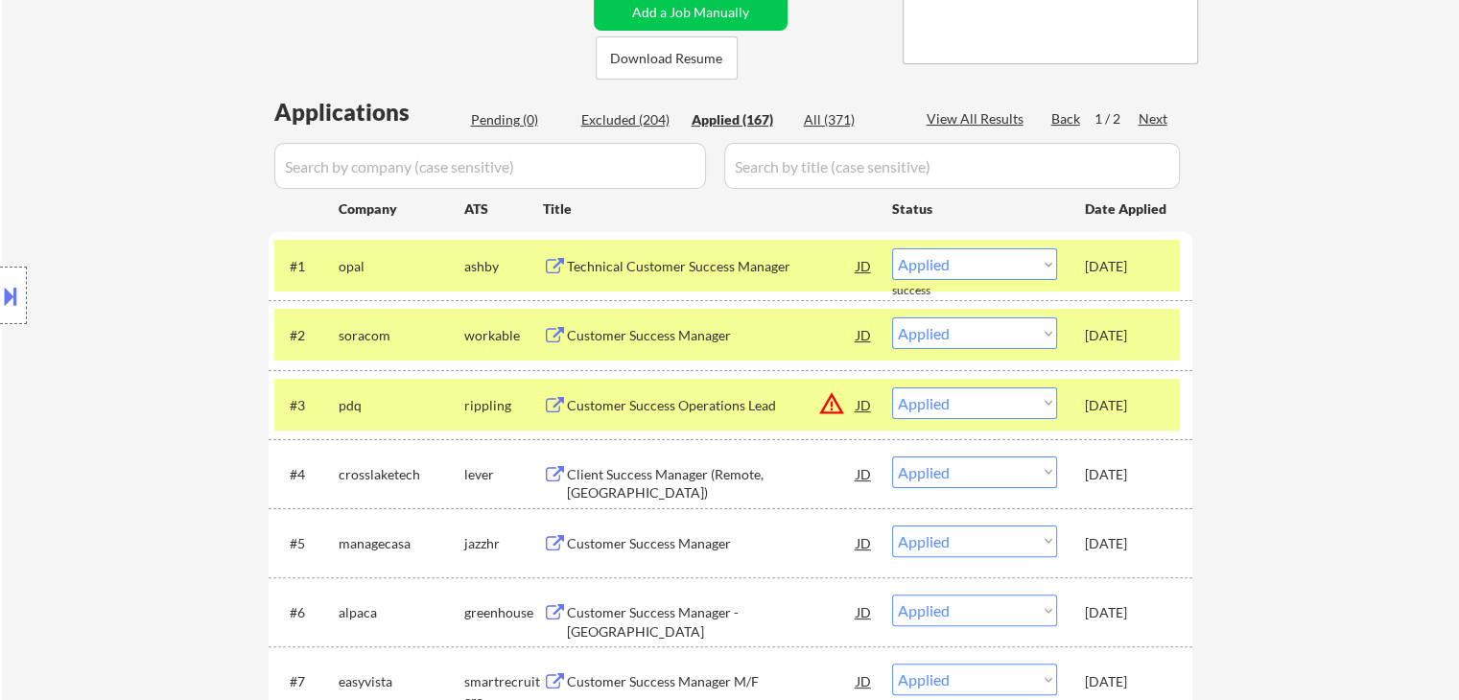
click at [190, 276] on div "Location Inclusions: [GEOGRAPHIC_DATA], [GEOGRAPHIC_DATA] [GEOGRAPHIC_DATA], [G…" at bounding box center [171, 296] width 343 height 356
